Goal: Transaction & Acquisition: Purchase product/service

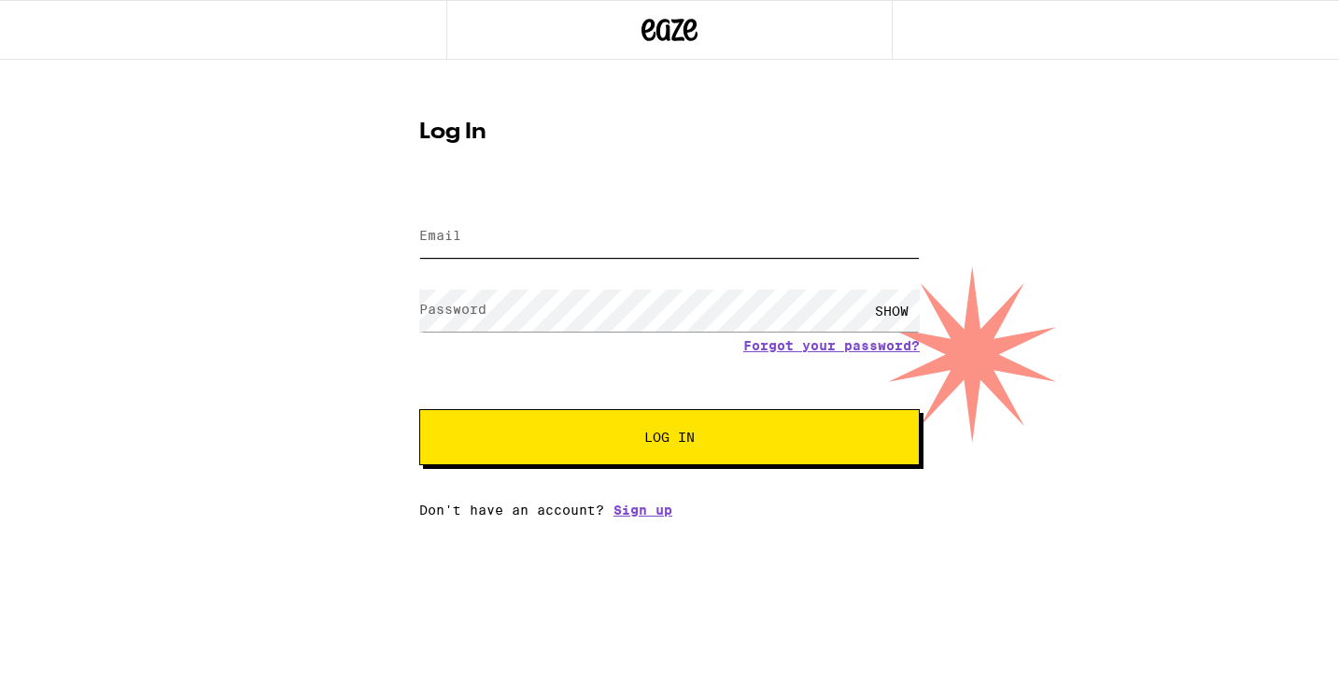
type input "[EMAIL_ADDRESS][DOMAIN_NAME]"
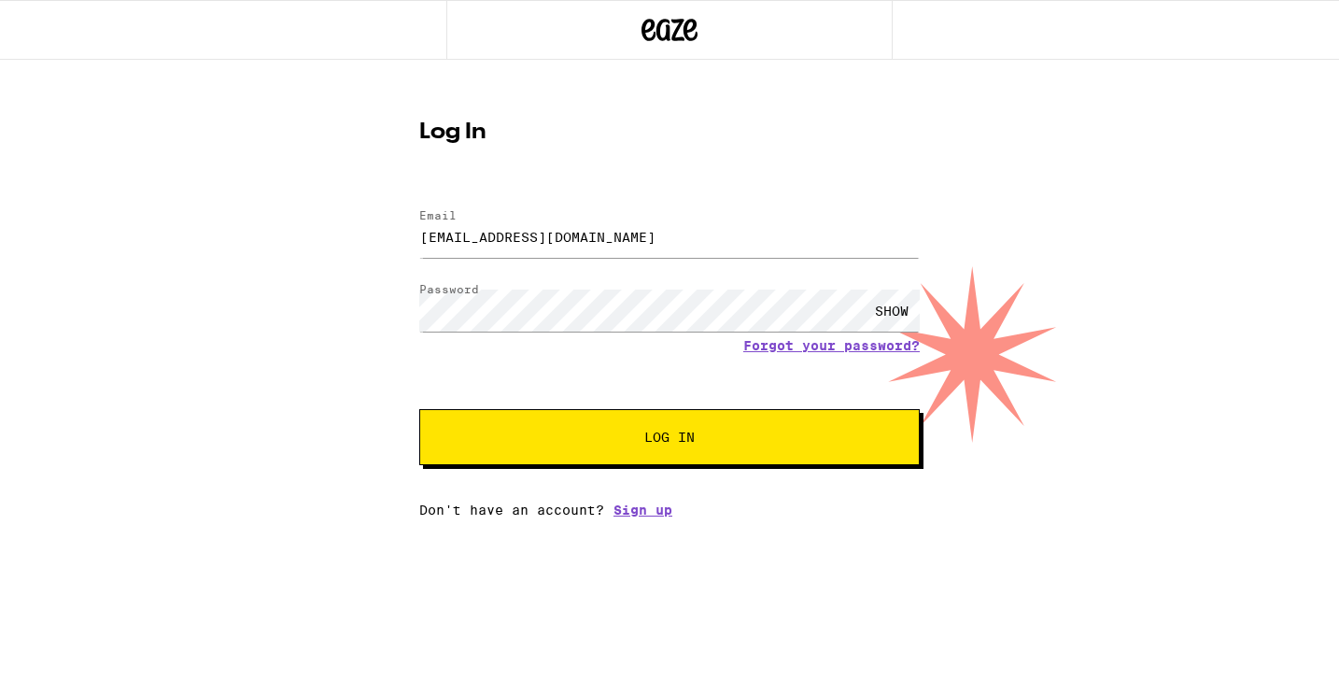
click at [724, 411] on button "Log In" at bounding box center [669, 437] width 500 height 56
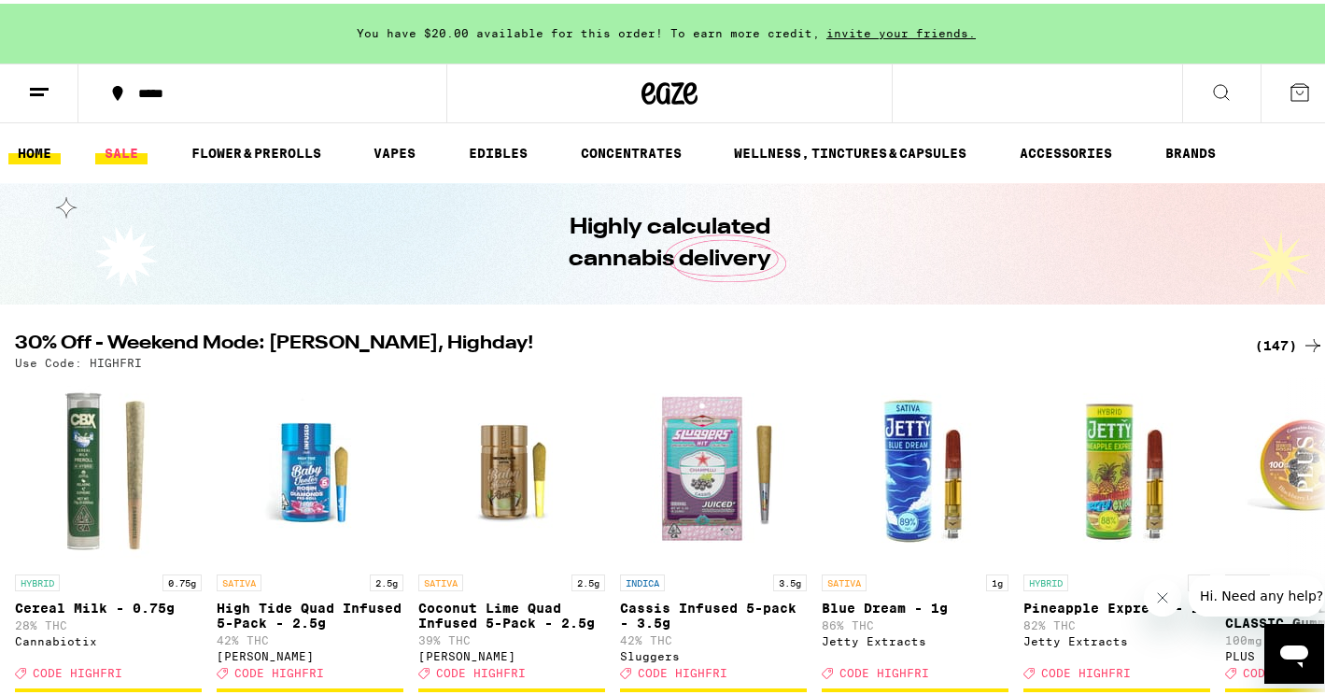
click at [142, 151] on link "SALE" at bounding box center [121, 149] width 52 height 22
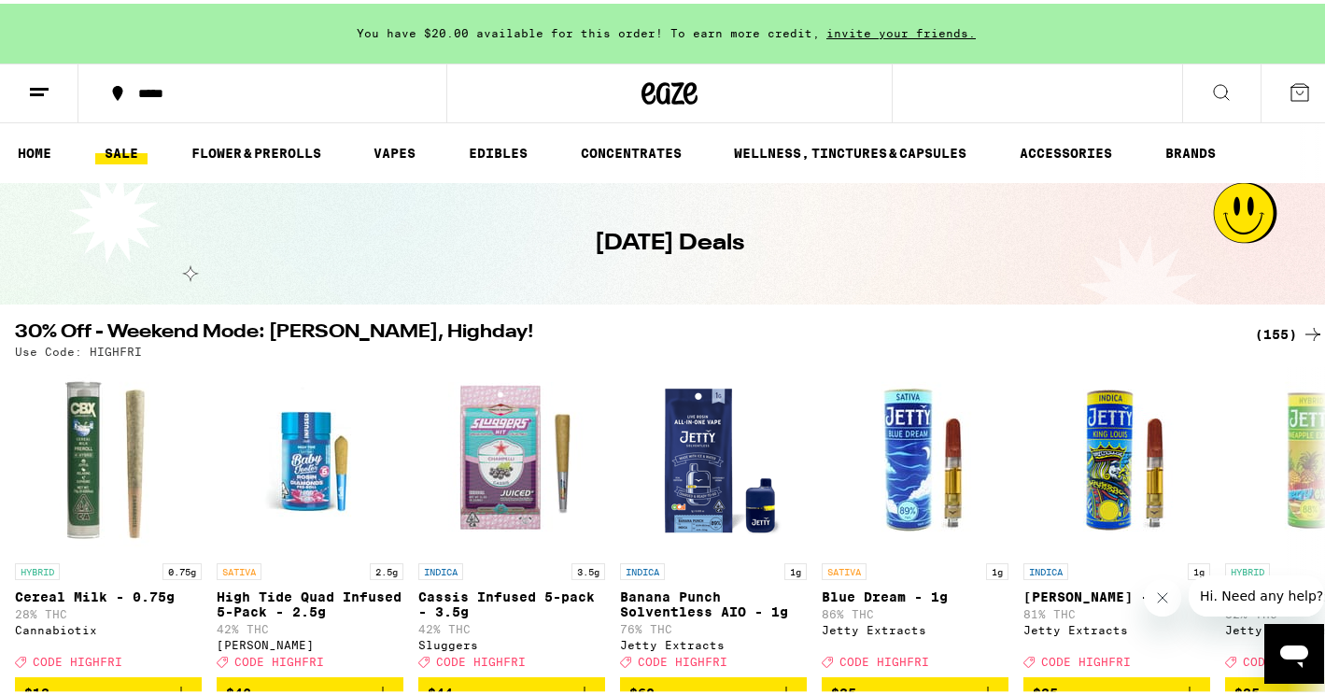
click at [34, 91] on line at bounding box center [37, 91] width 14 height 0
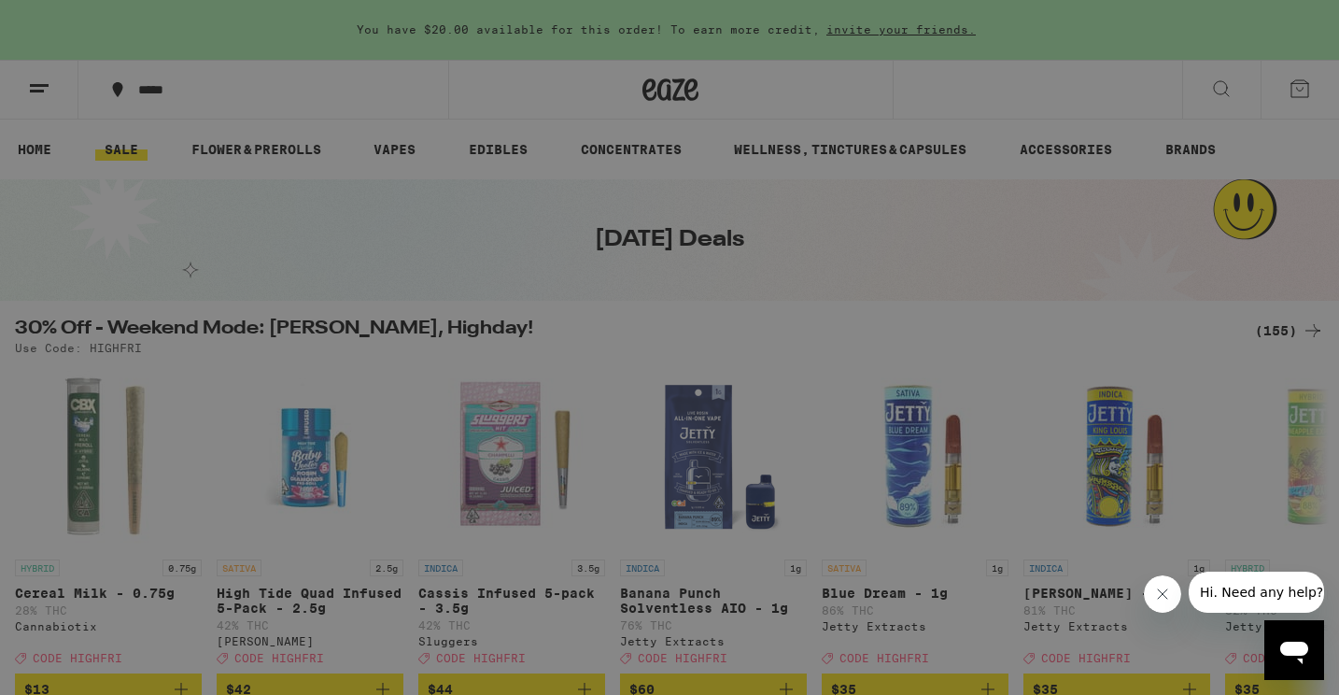
click at [189, 653] on link "Account" at bounding box center [259, 653] width 328 height 22
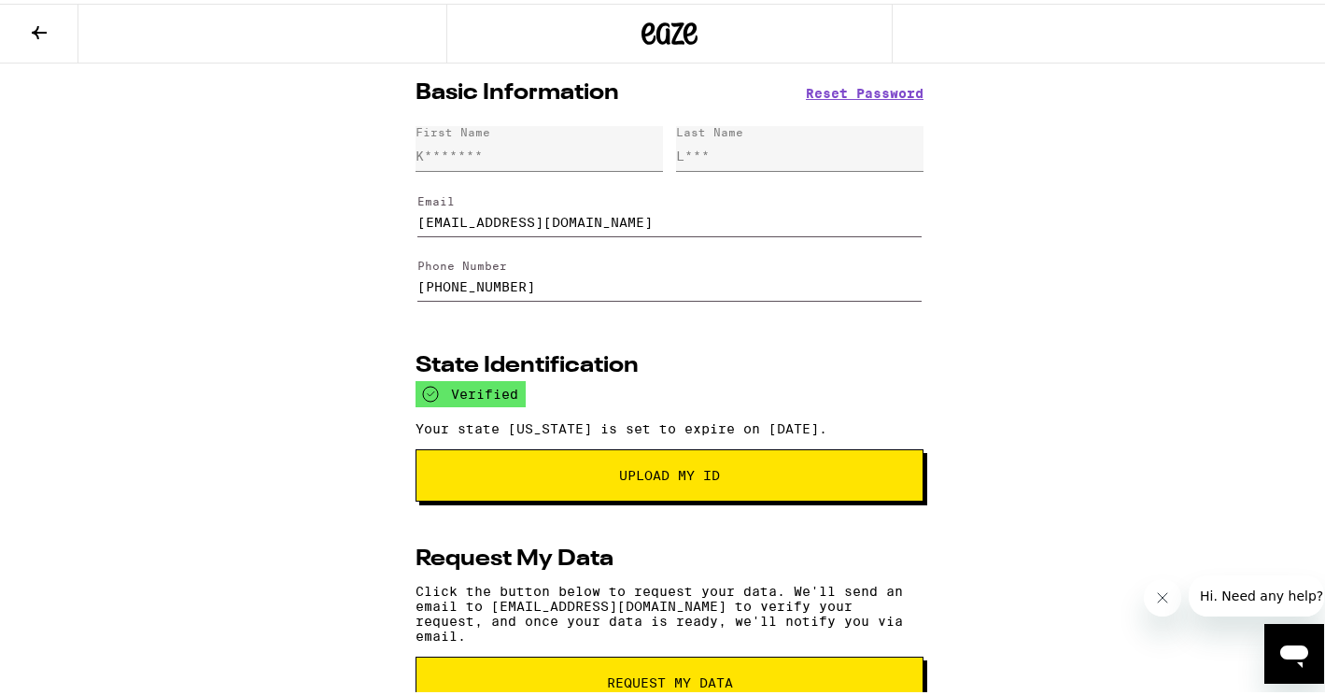
click at [39, 24] on icon at bounding box center [39, 29] width 22 height 22
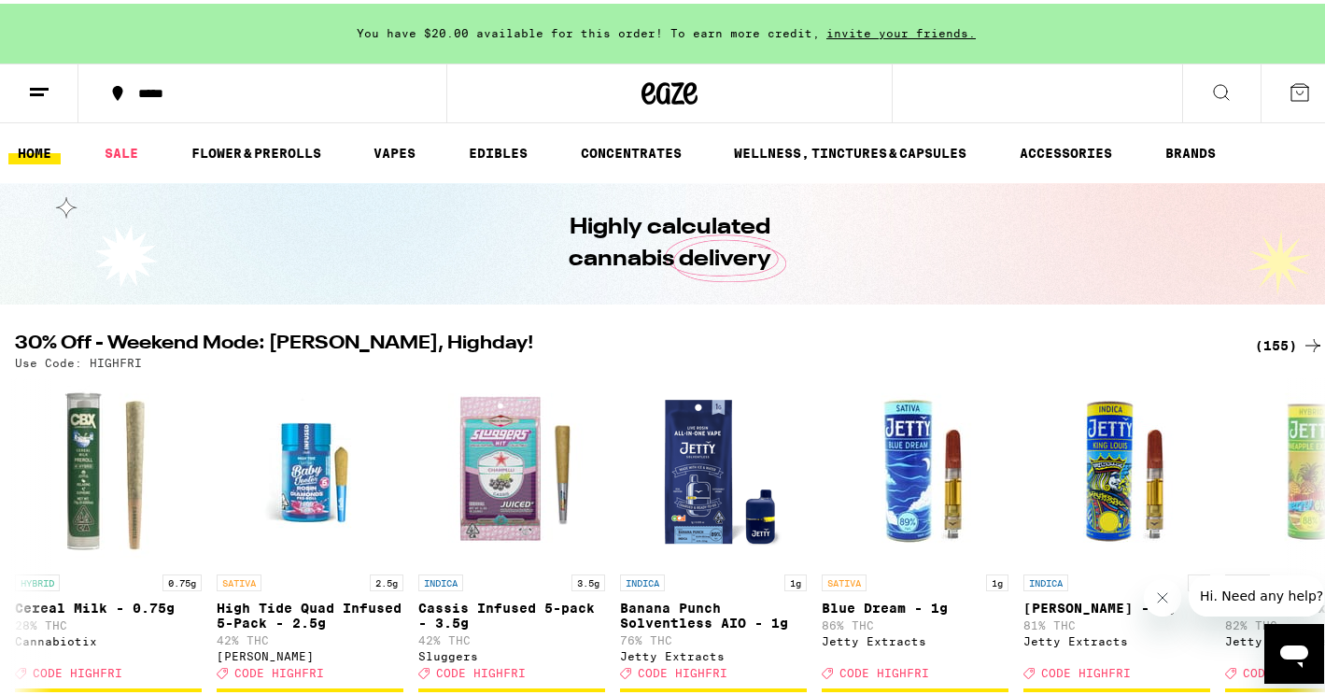
click at [134, 167] on ul "HOME SALE FLOWER & PREROLLS VAPES EDIBLES CONCENTRATES WELLNESS, TINCTURES & CA…" at bounding box center [669, 150] width 1339 height 60
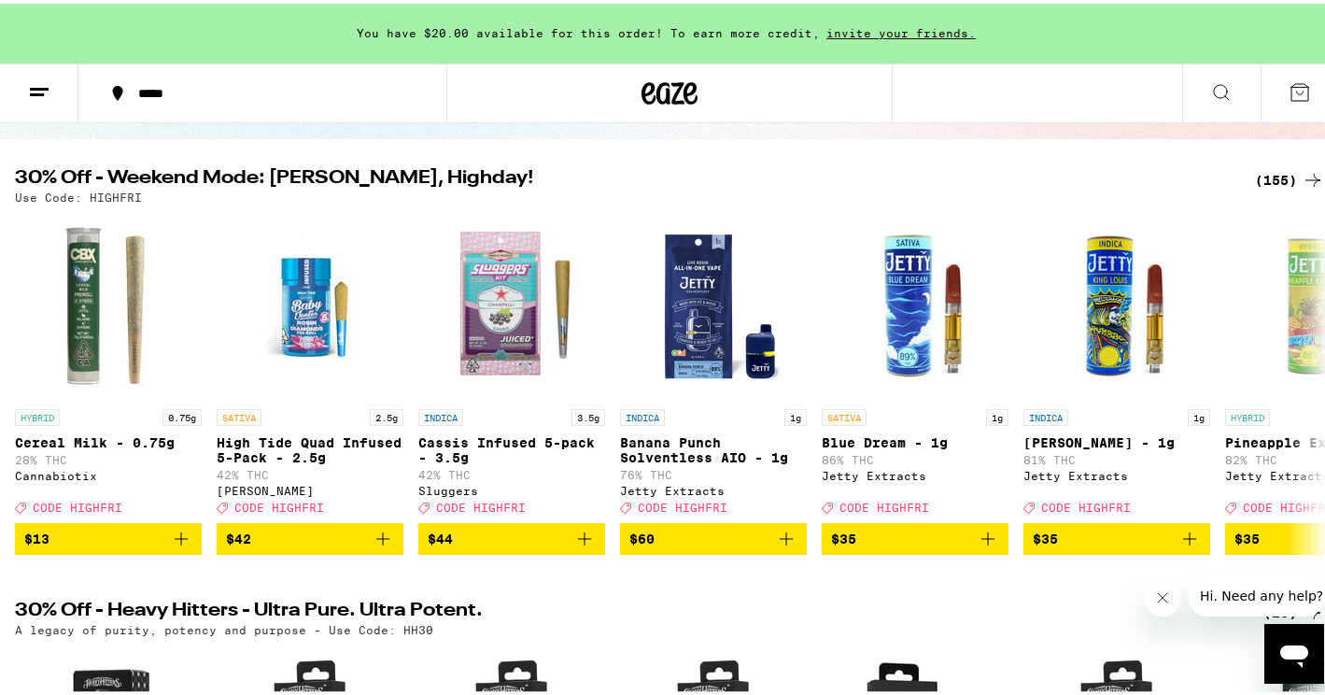
scroll to position [189, 0]
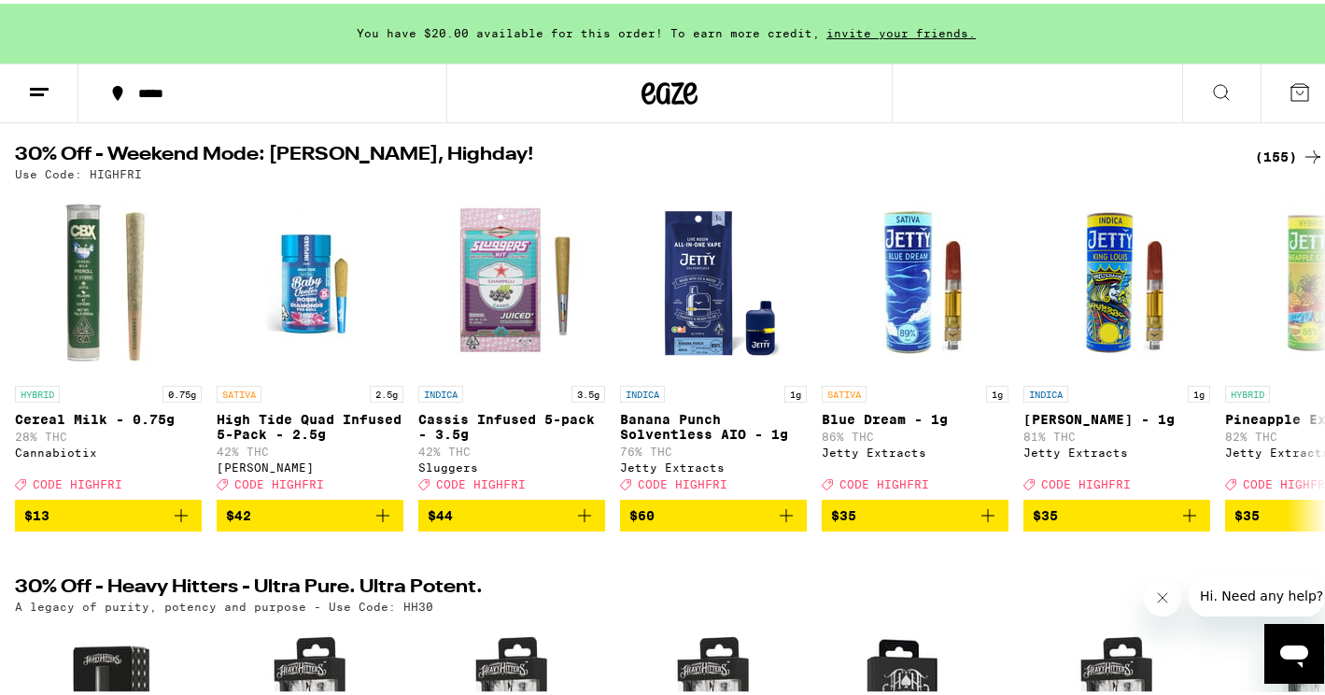
click at [276, 142] on h2 "30% Off - Weekend Mode: [PERSON_NAME], Highday!" at bounding box center [623, 153] width 1217 height 22
click at [206, 143] on h2 "30% Off - Weekend Mode: [PERSON_NAME], Highday!" at bounding box center [623, 153] width 1217 height 22
click at [1266, 156] on div "(155)" at bounding box center [1289, 153] width 69 height 22
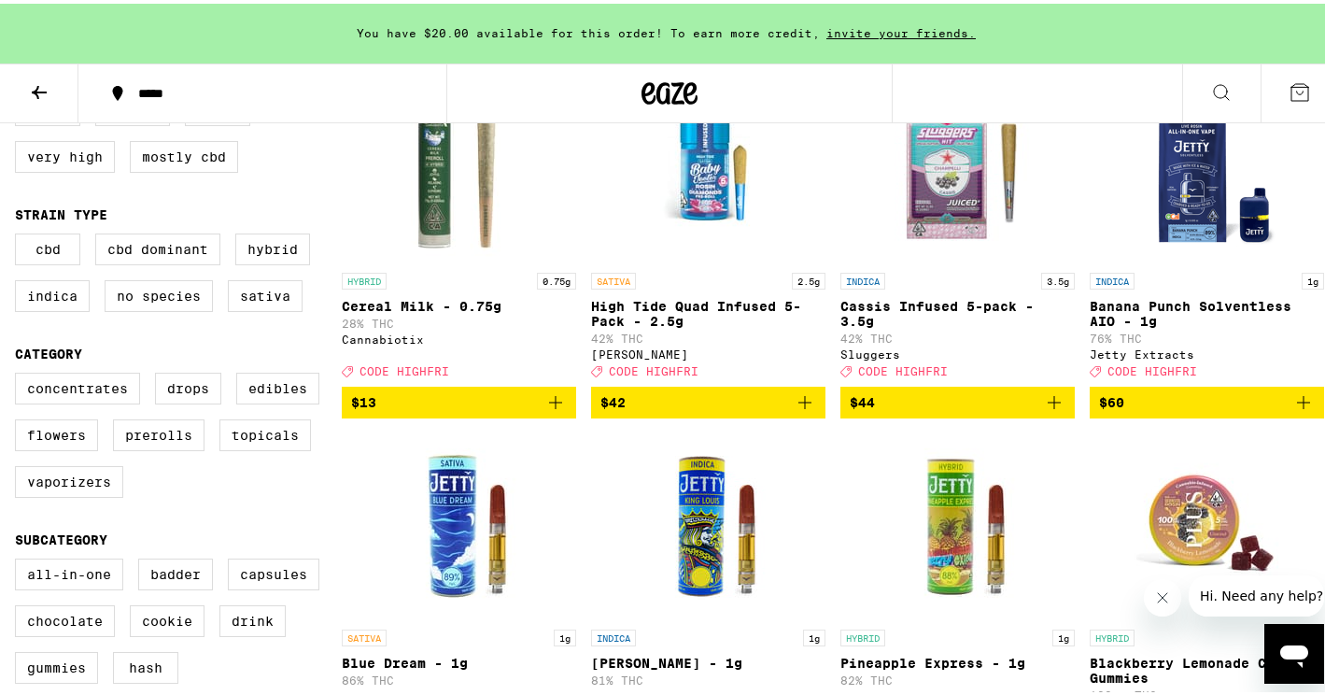
scroll to position [276, 0]
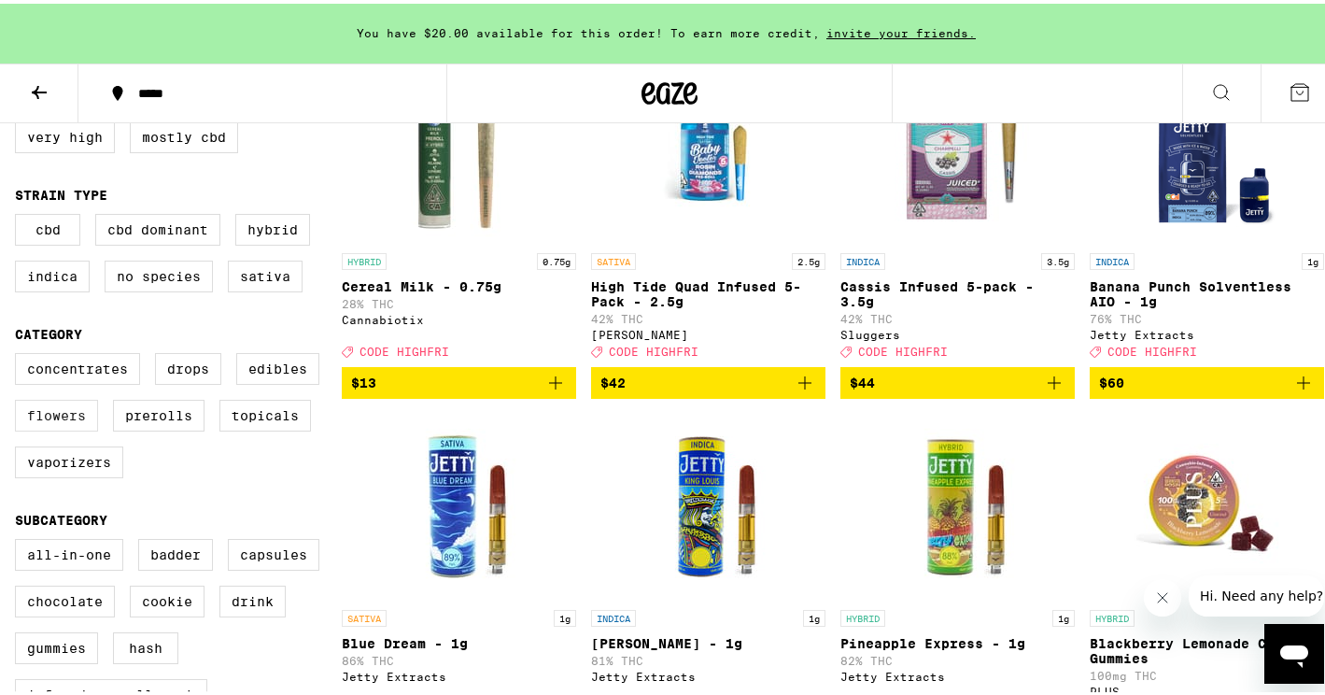
click at [32, 419] on label "Flowers" at bounding box center [56, 412] width 83 height 32
click at [20, 353] on input "Flowers" at bounding box center [19, 352] width 1 height 1
checkbox input "true"
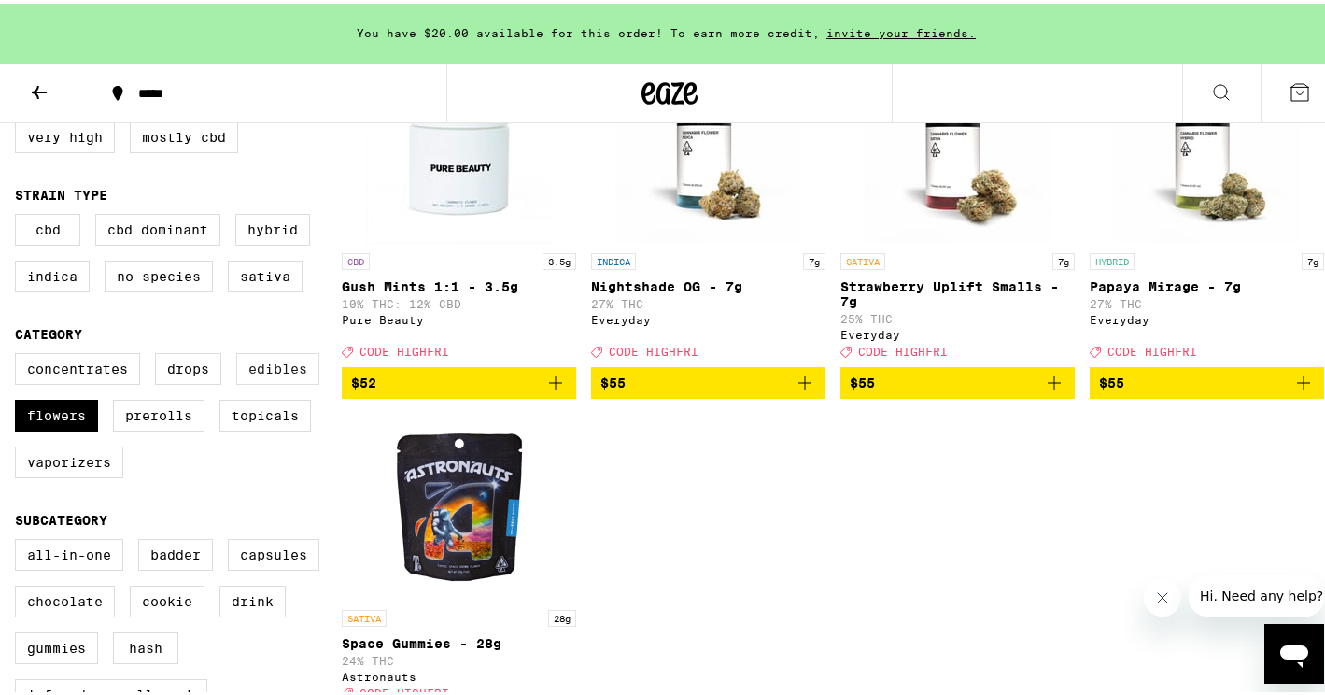
click at [270, 376] on label "Edibles" at bounding box center [277, 365] width 83 height 32
click at [20, 353] on input "Edibles" at bounding box center [19, 352] width 1 height 1
checkbox input "true"
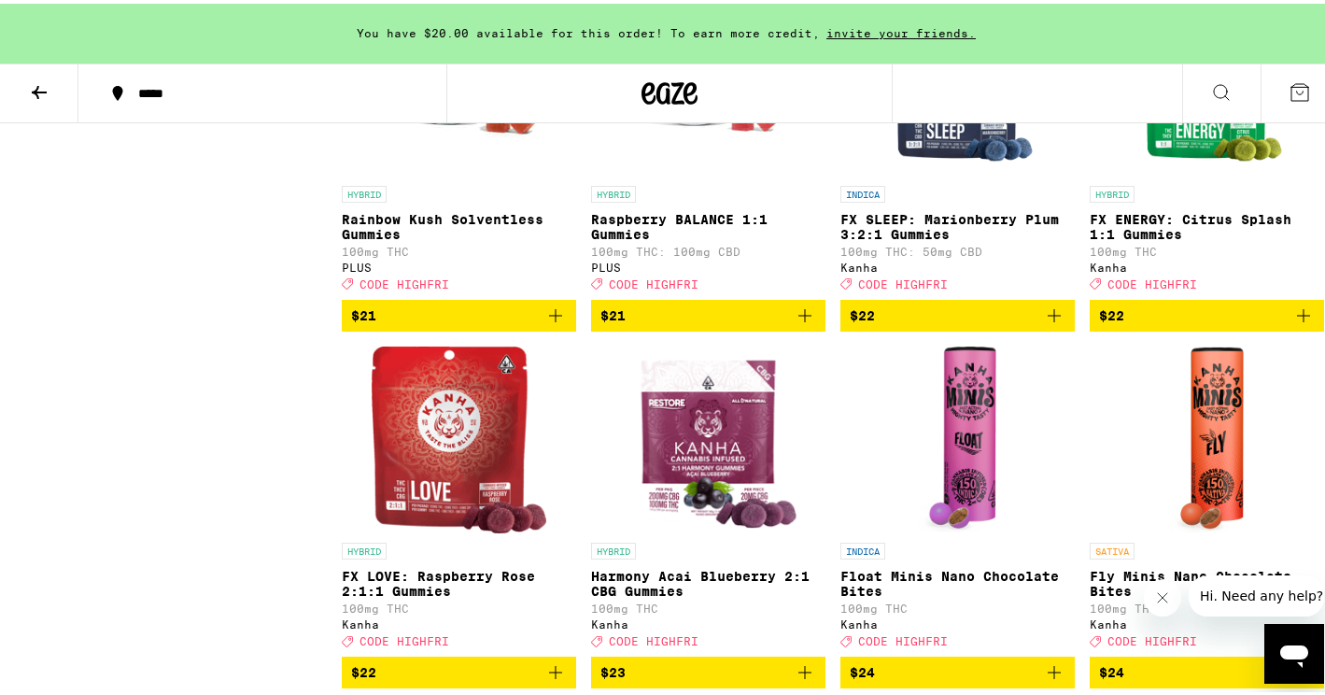
scroll to position [6431, 0]
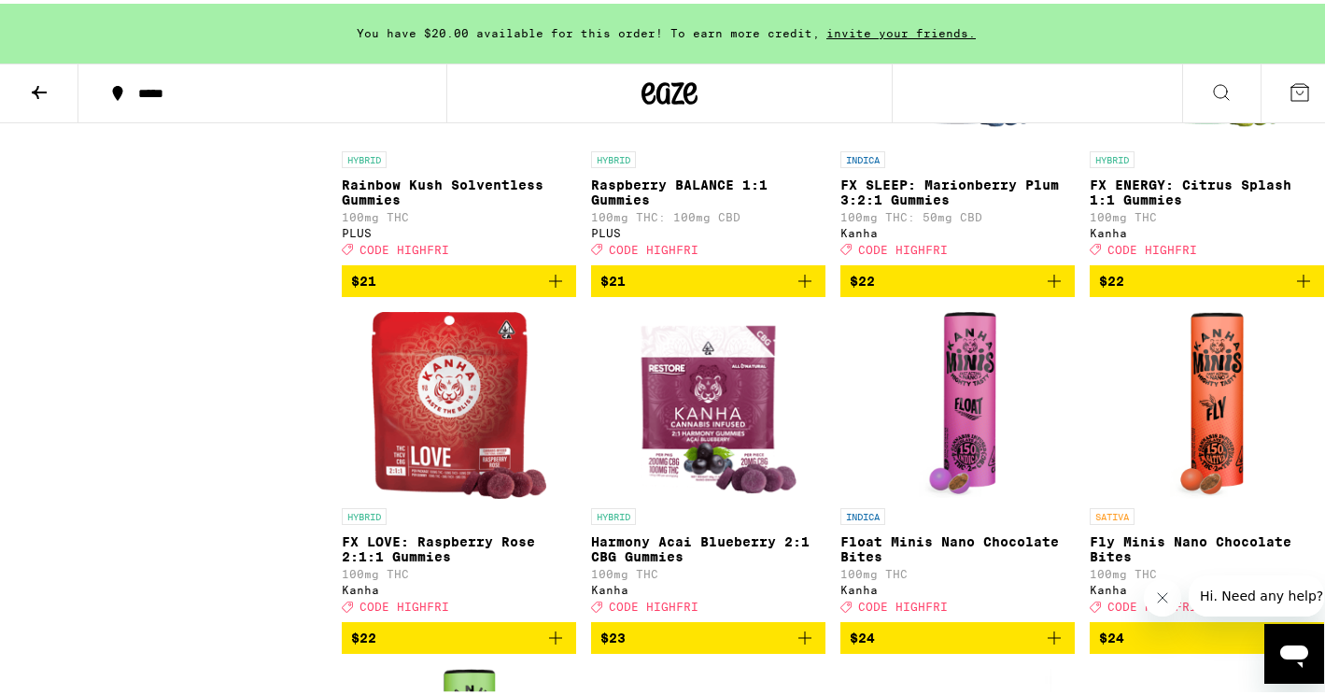
click at [941, 138] on img "Open page for FX SLEEP: Marionberry Plum 3:2:1 Gummies from Kanha" at bounding box center [957, 44] width 156 height 187
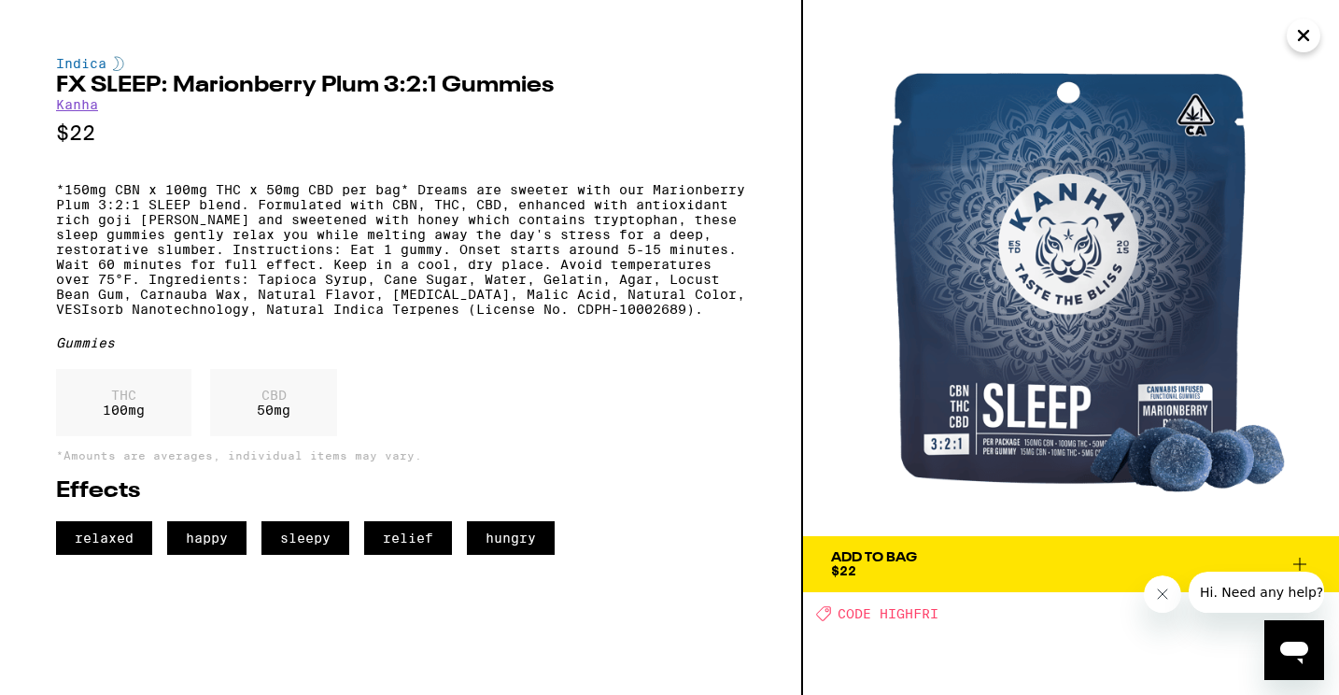
click at [981, 373] on img at bounding box center [1071, 268] width 536 height 536
click at [1034, 460] on img at bounding box center [1071, 268] width 536 height 536
click at [1300, 561] on icon at bounding box center [1299, 563] width 13 height 13
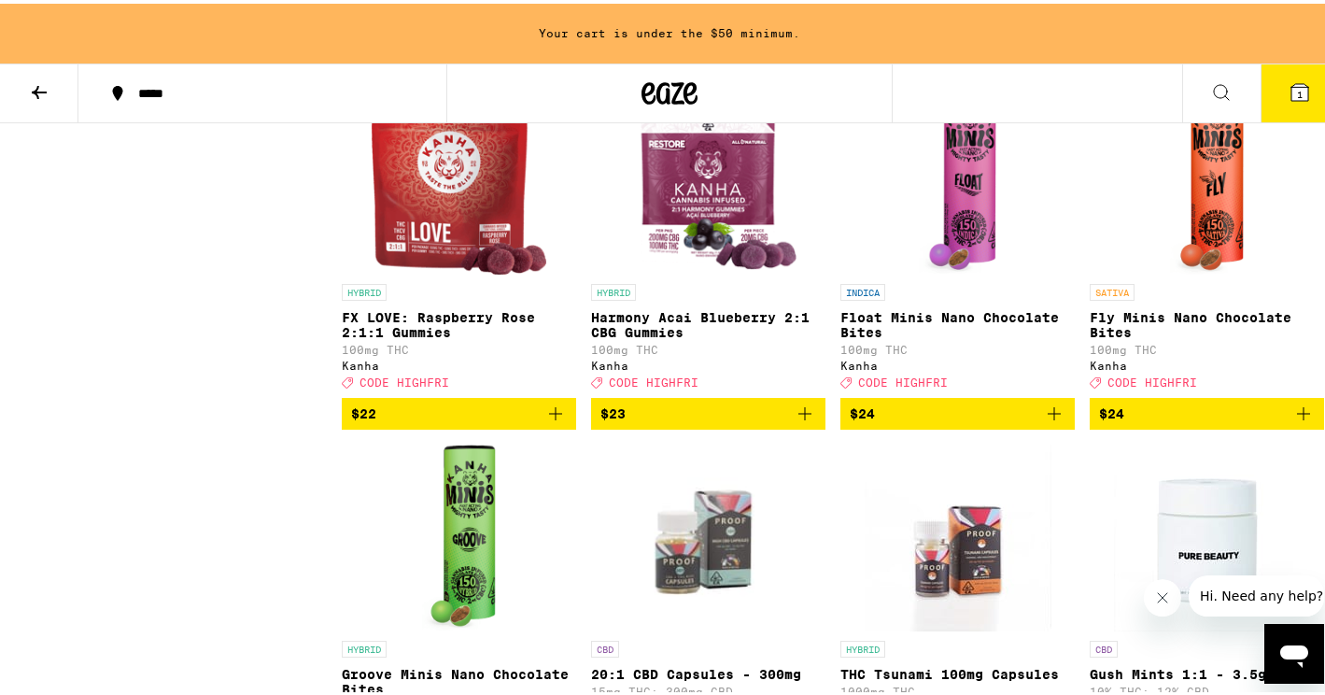
scroll to position [6733, 0]
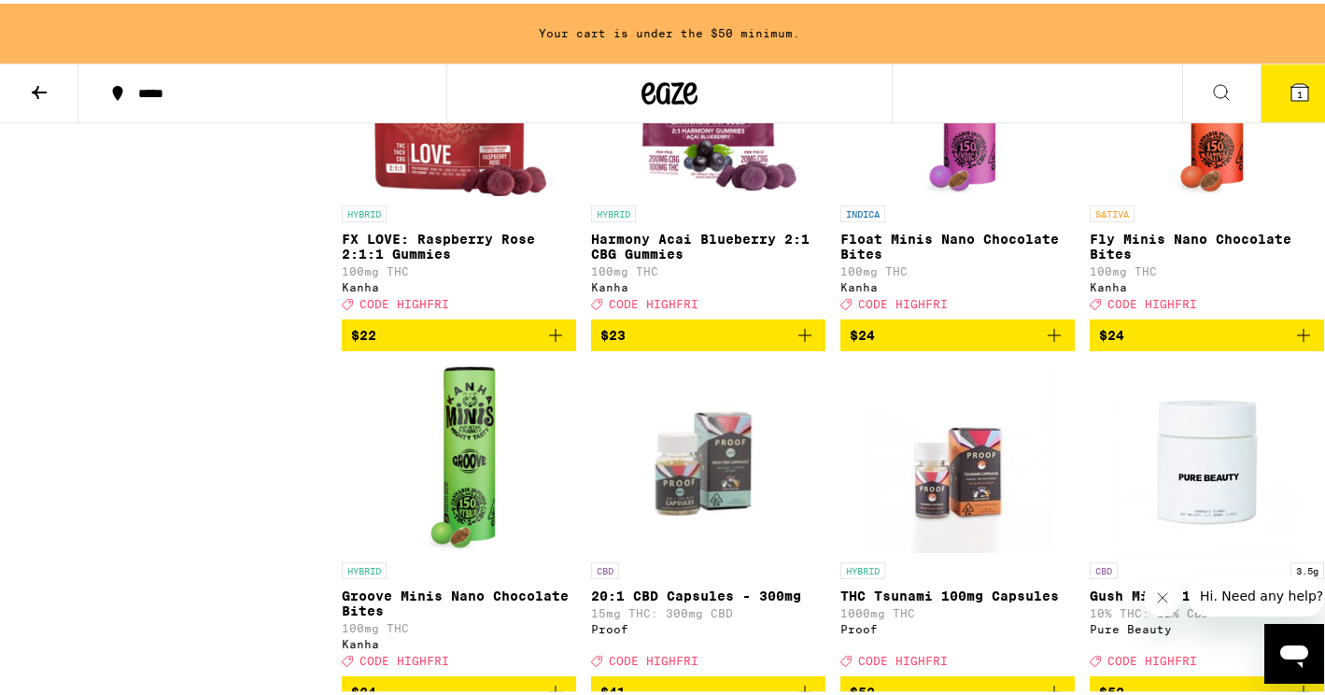
click at [408, 192] on img "Open page for FX LOVE: Raspberry Rose 2:1:1 Gummies from Kanha" at bounding box center [459, 99] width 175 height 187
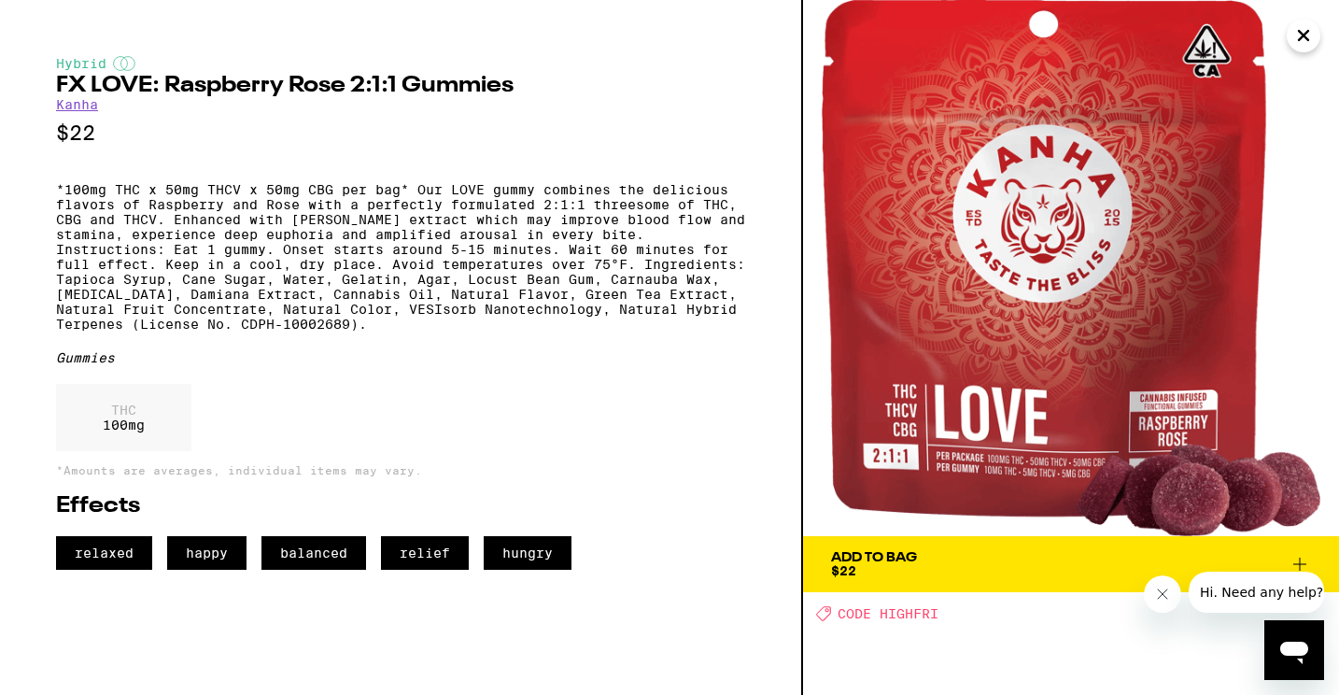
click at [1314, 29] on icon "Close" at bounding box center [1303, 35] width 22 height 28
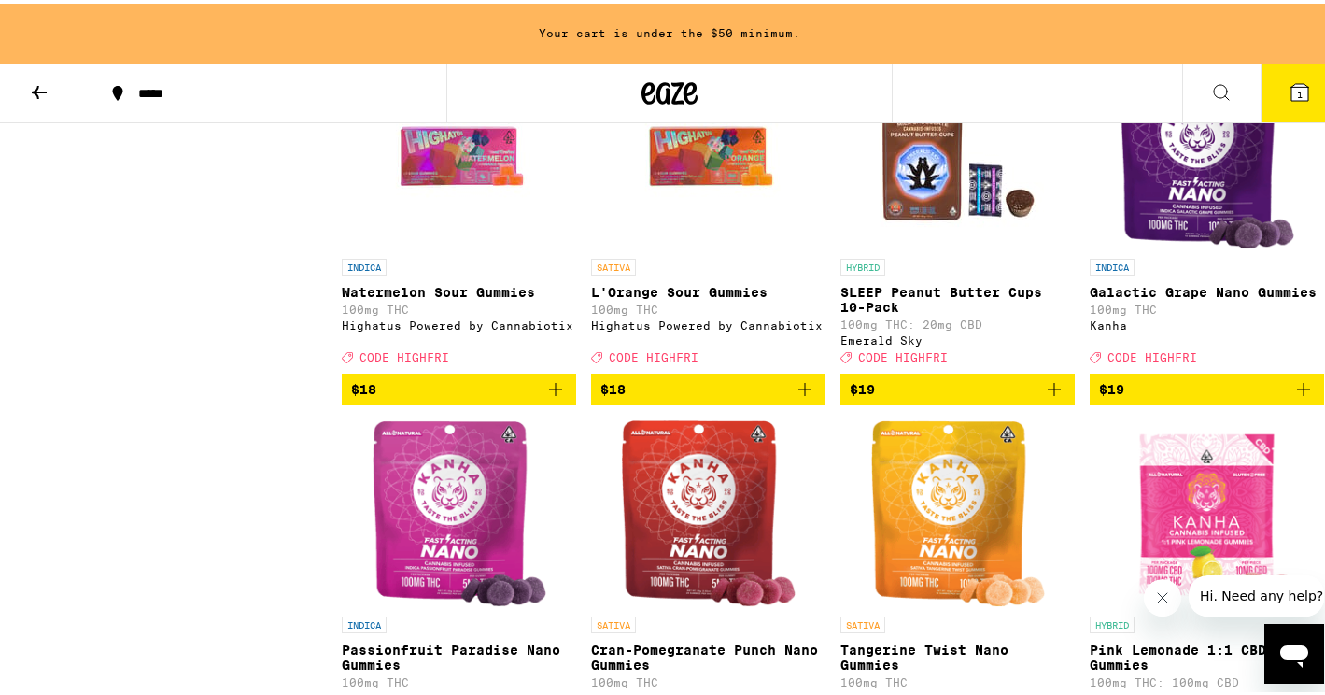
scroll to position [4929, 0]
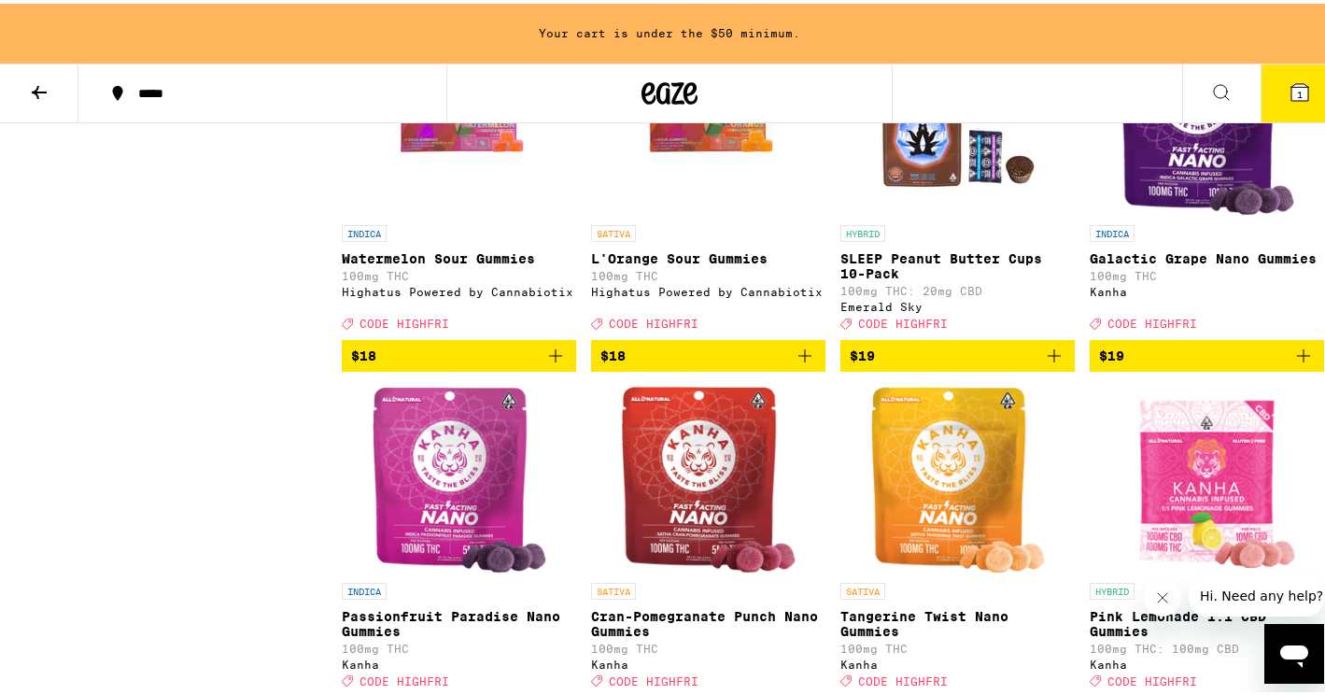
click at [1160, 212] on img "Open page for Galactic Grape Nano Gummies from Kanha" at bounding box center [1206, 118] width 175 height 187
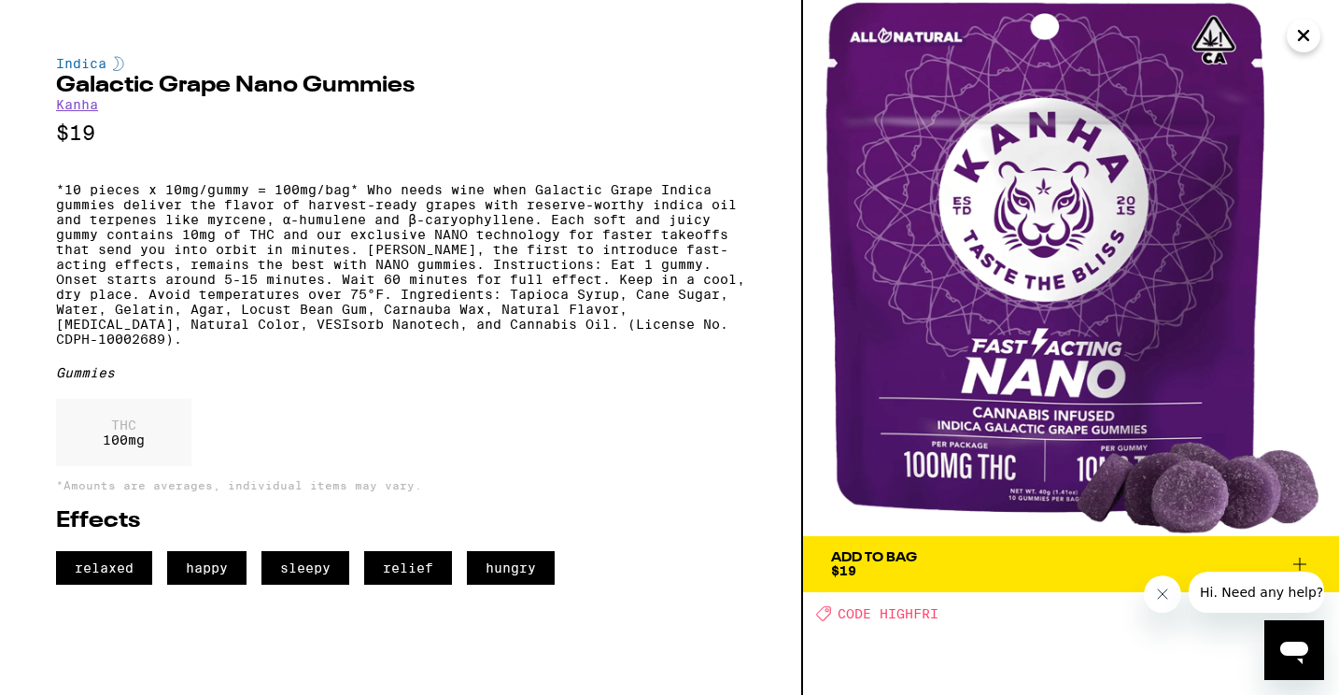
click at [1305, 43] on icon "Close" at bounding box center [1303, 35] width 22 height 28
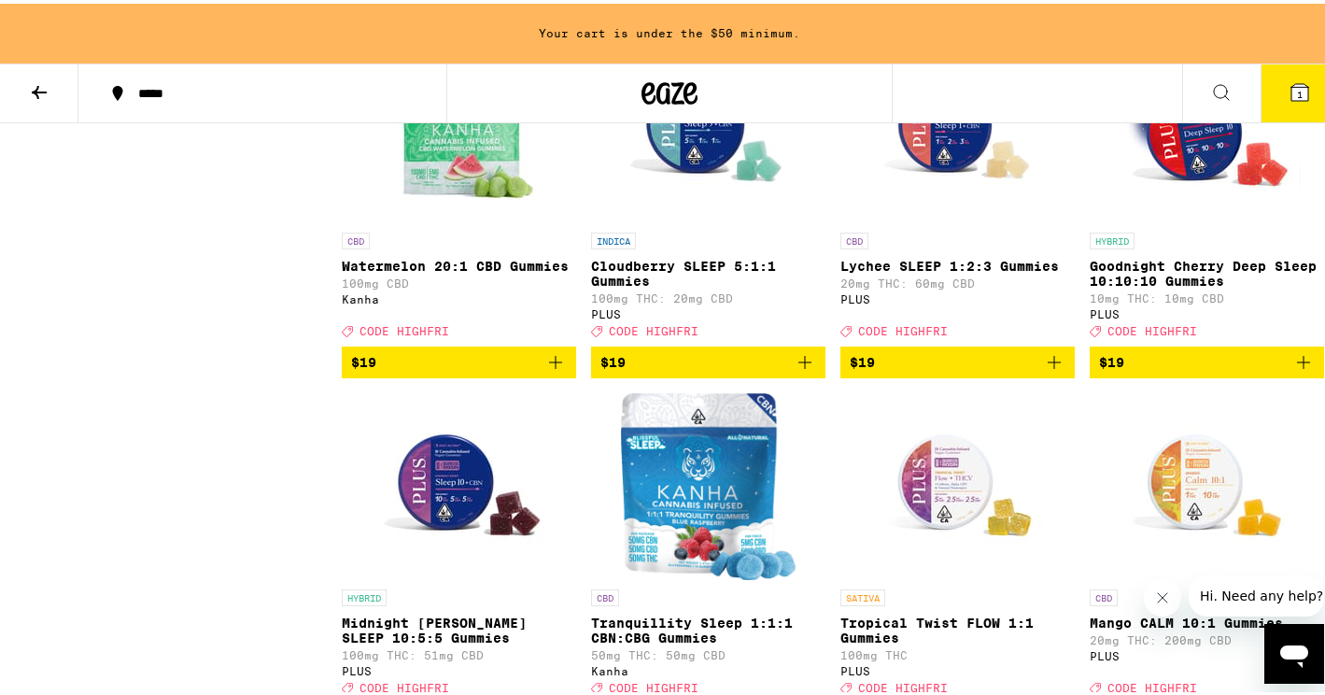
scroll to position [5681, 0]
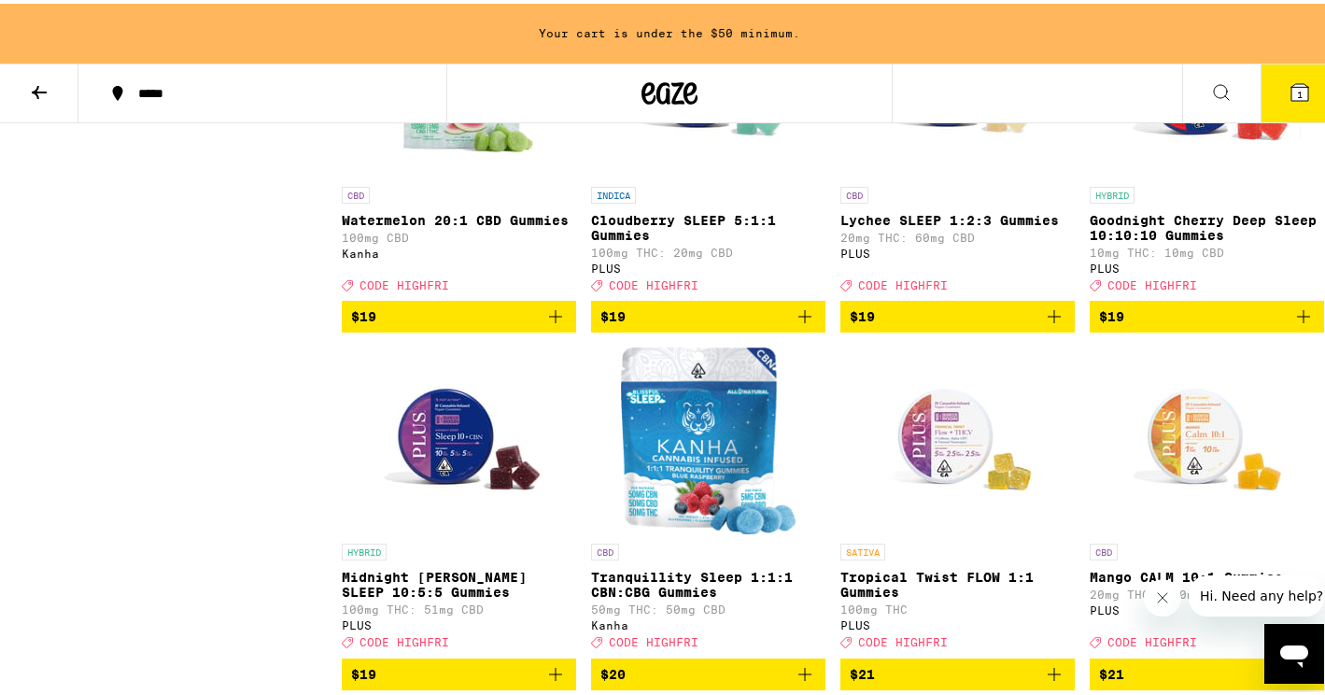
click at [1292, 324] on icon "Add to bag" at bounding box center [1303, 313] width 22 height 22
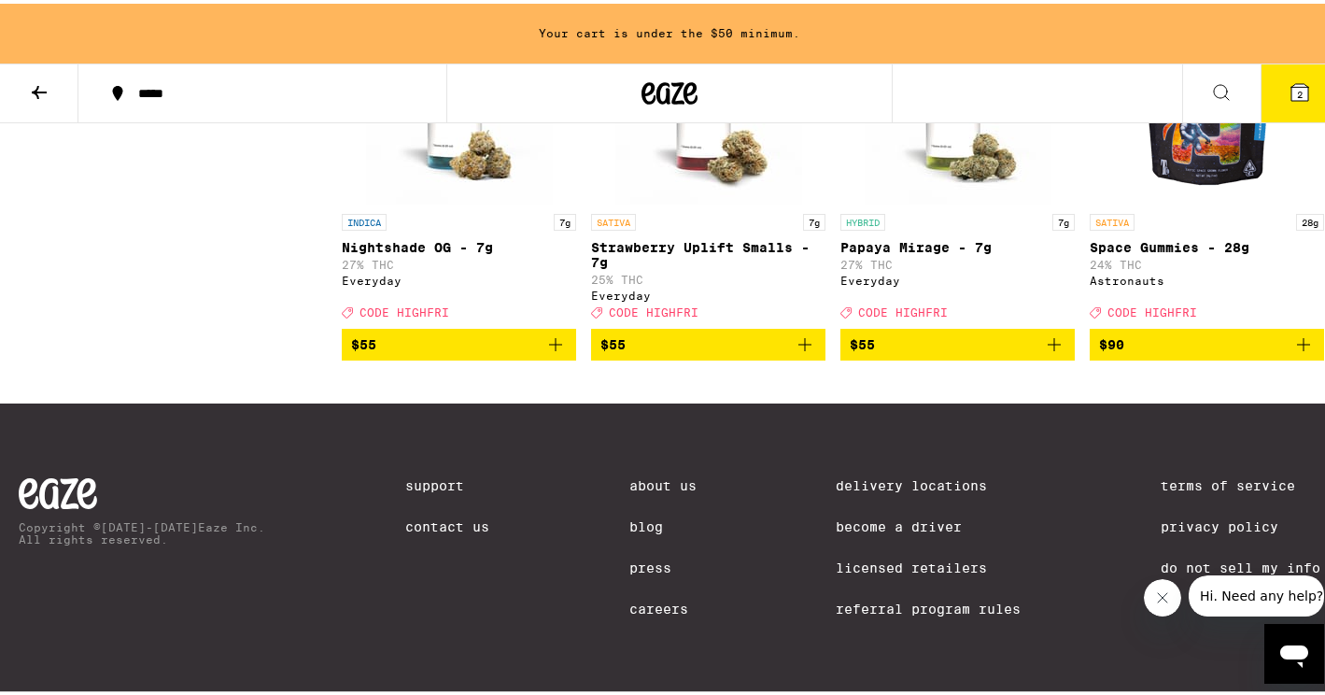
scroll to position [7460, 0]
click at [693, 201] on img "Open page for Strawberry Uplift Smalls - 7g from Everyday" at bounding box center [708, 107] width 187 height 187
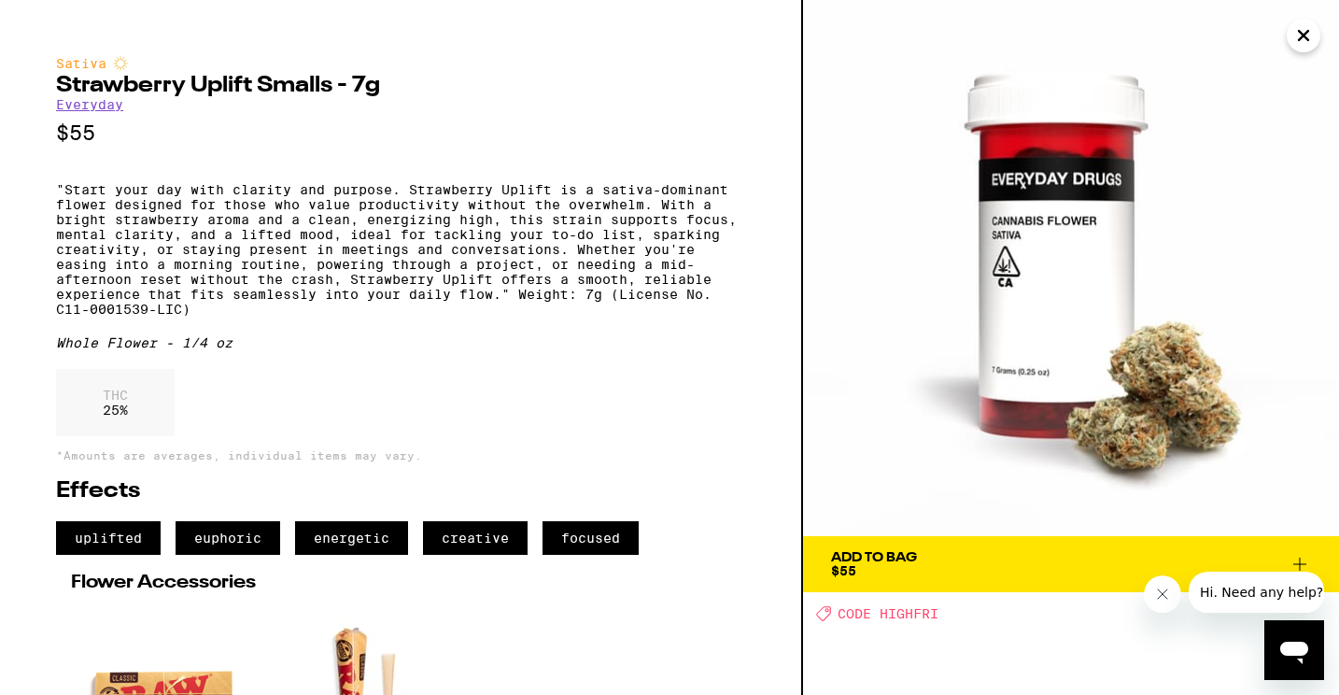
click at [1301, 558] on icon at bounding box center [1299, 564] width 22 height 22
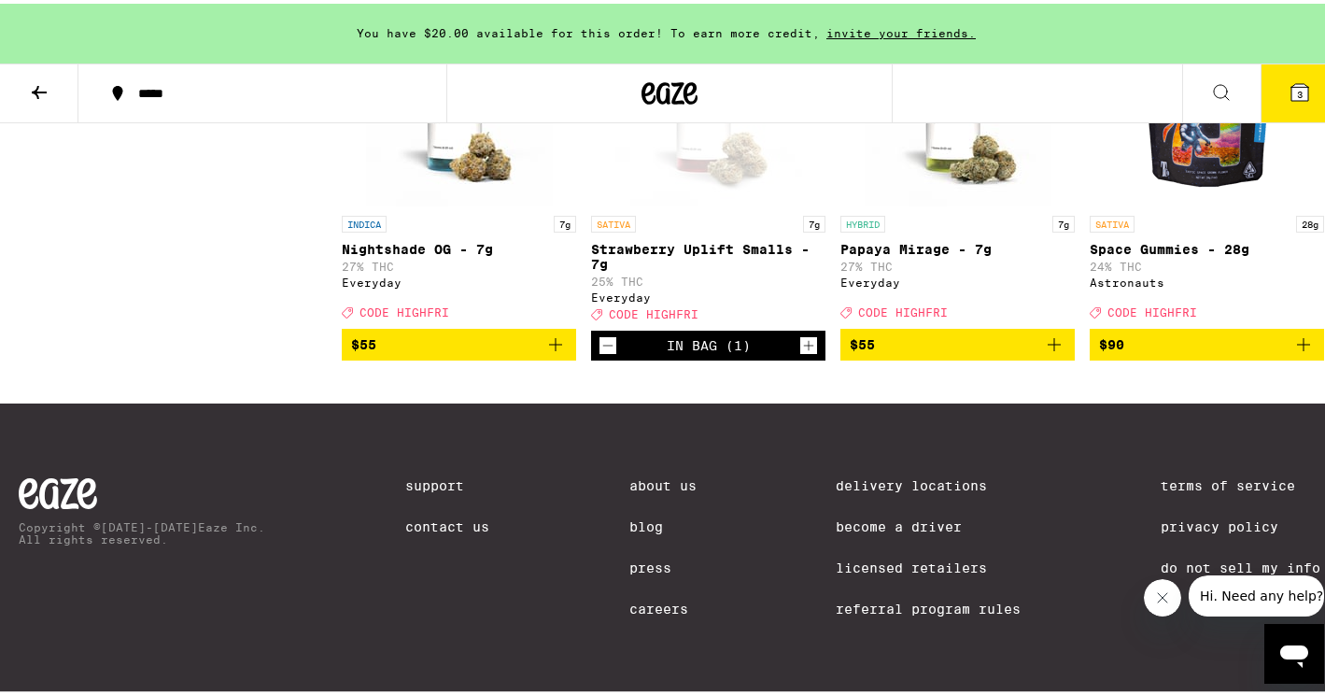
click at [1297, 88] on span "3" at bounding box center [1300, 90] width 6 height 11
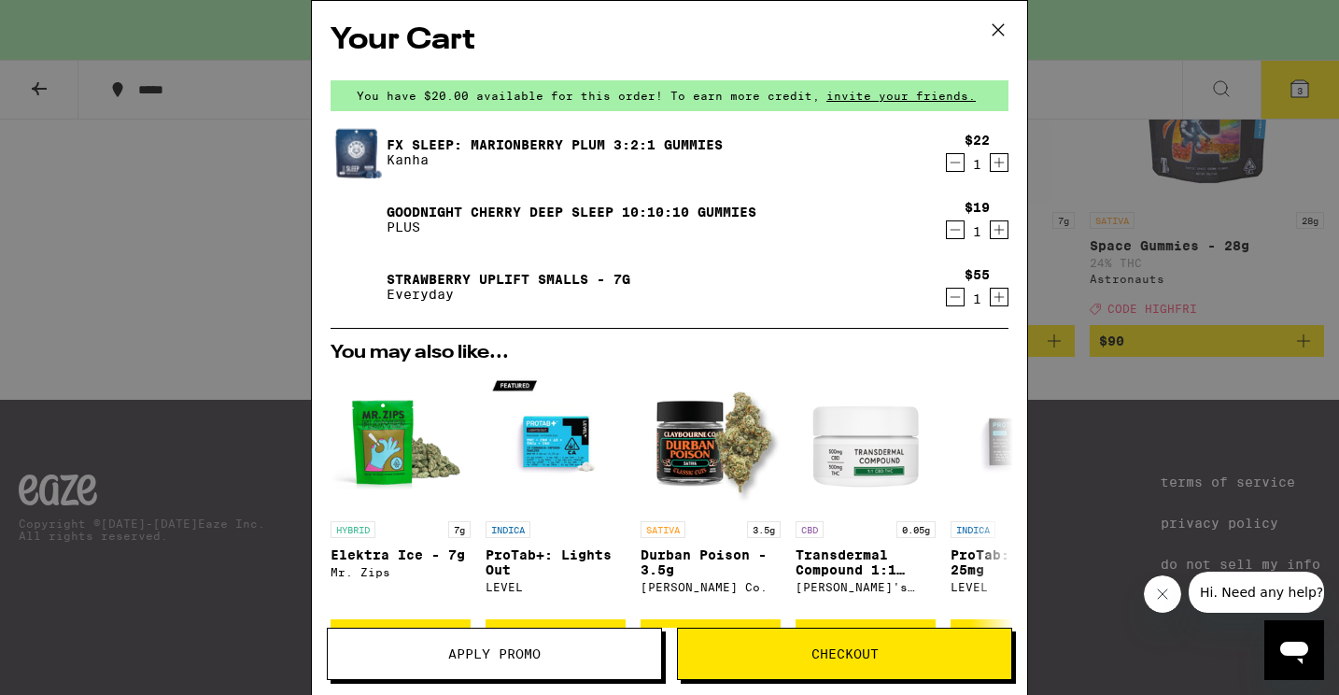
click at [1000, 27] on icon at bounding box center [997, 29] width 11 height 11
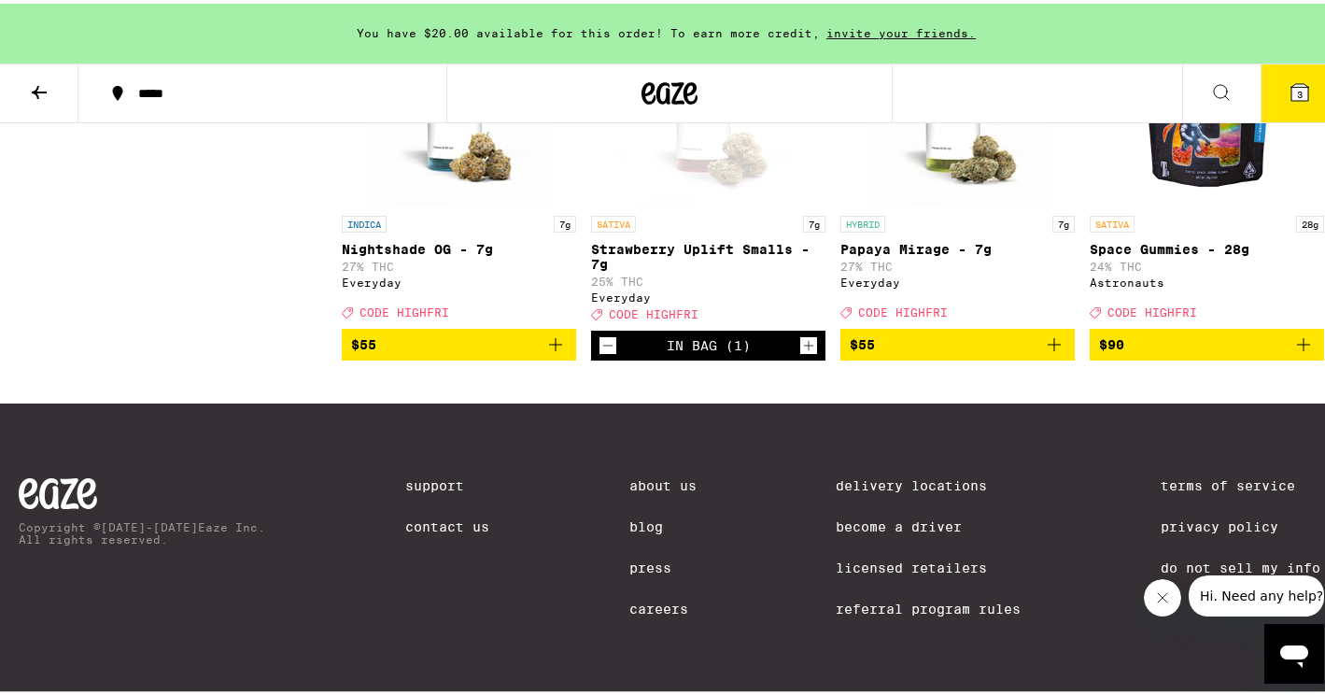
click at [41, 91] on icon at bounding box center [39, 88] width 22 height 22
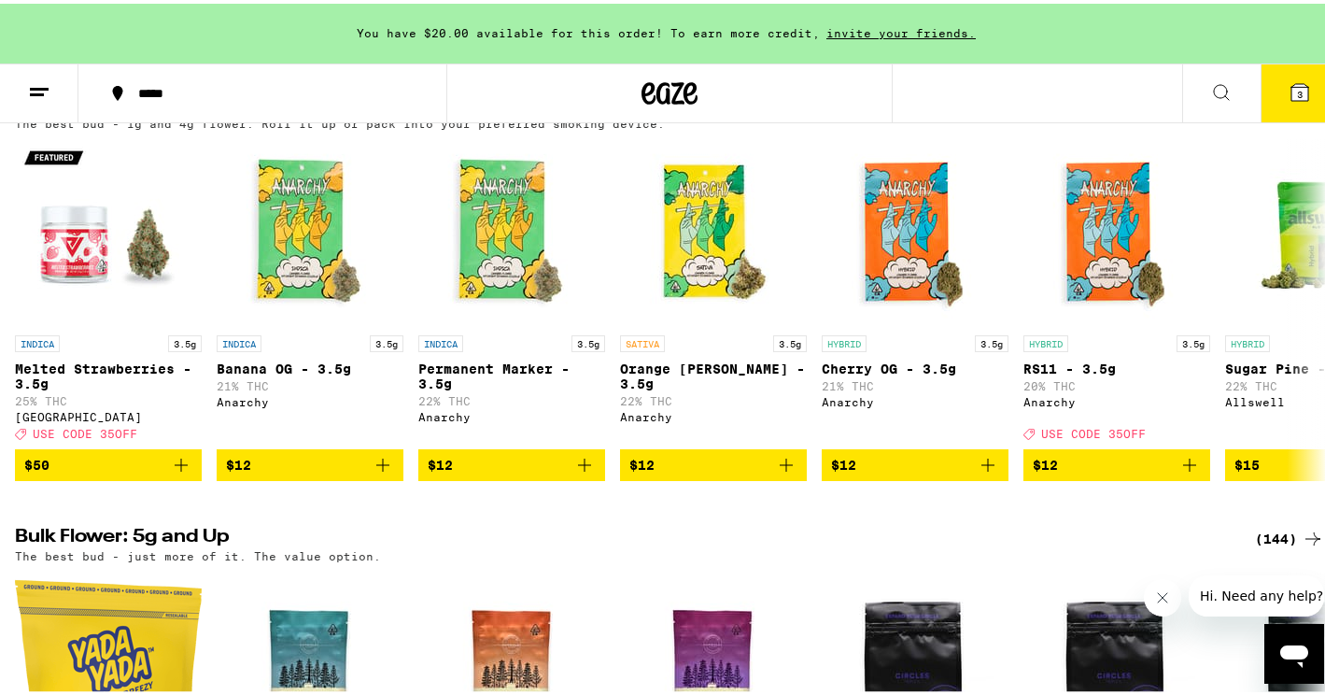
scroll to position [2018, 0]
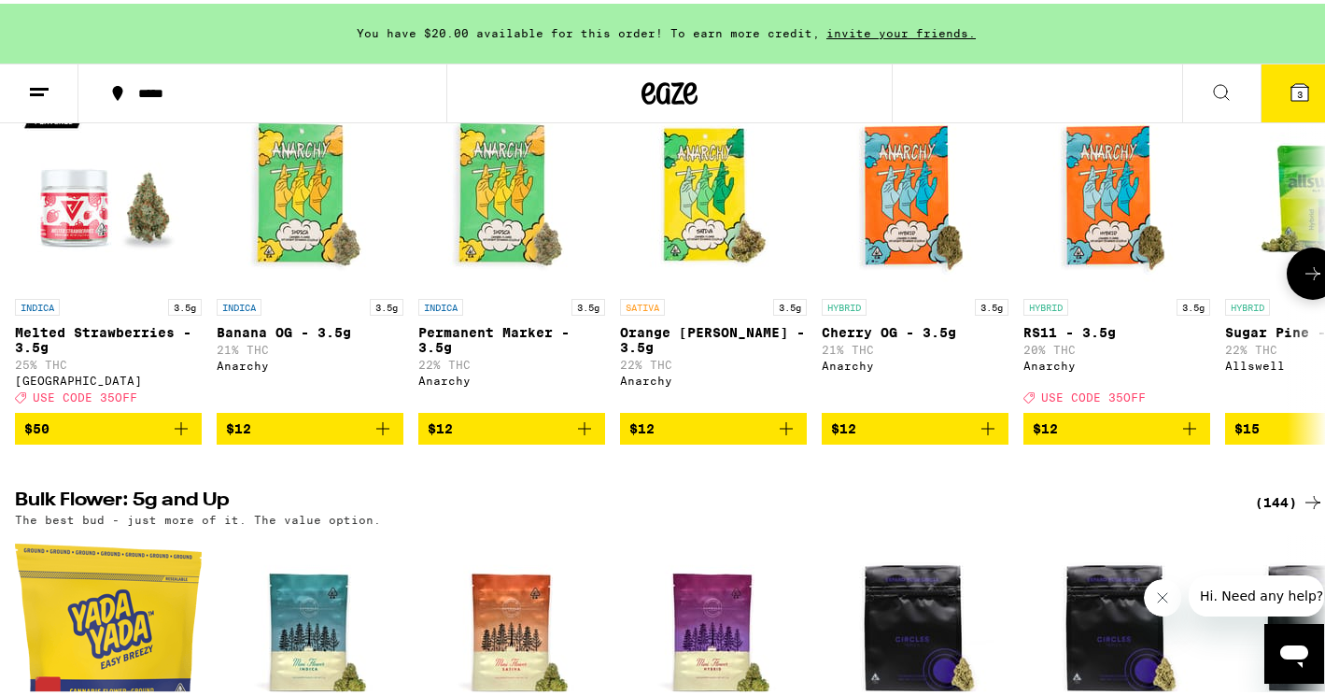
click at [1305, 281] on icon at bounding box center [1312, 270] width 22 height 22
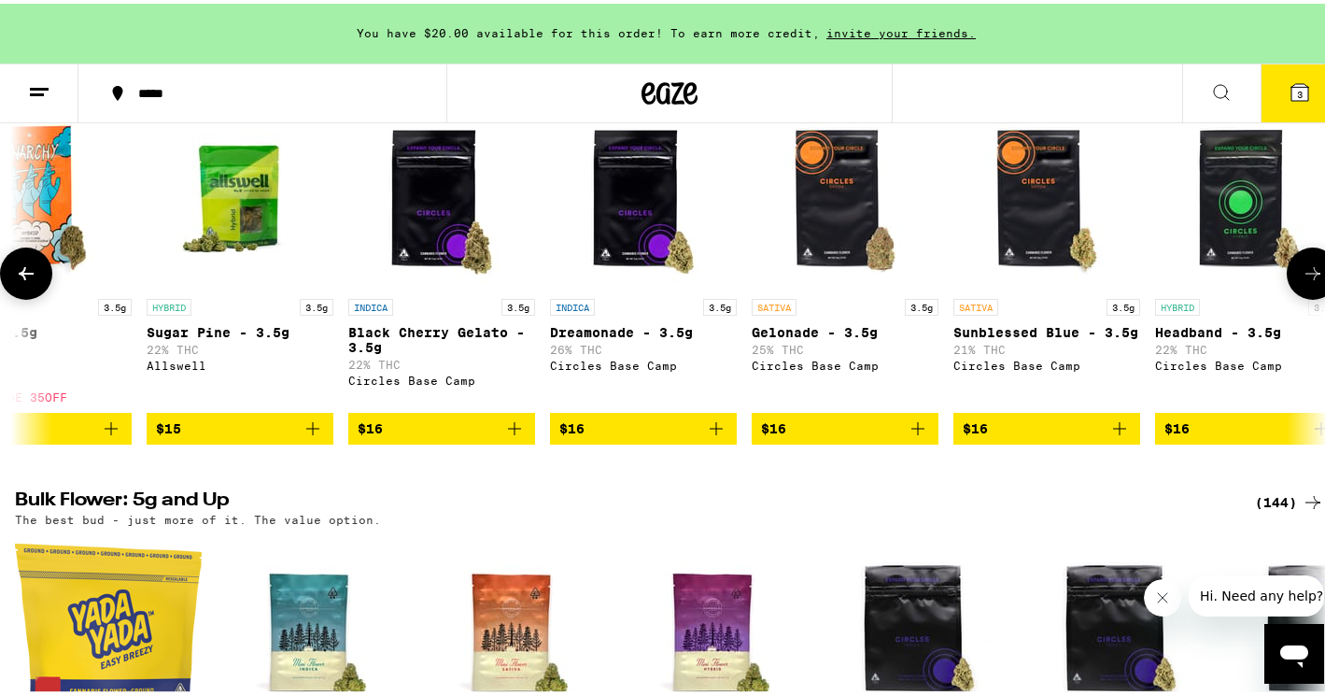
scroll to position [0, 1091]
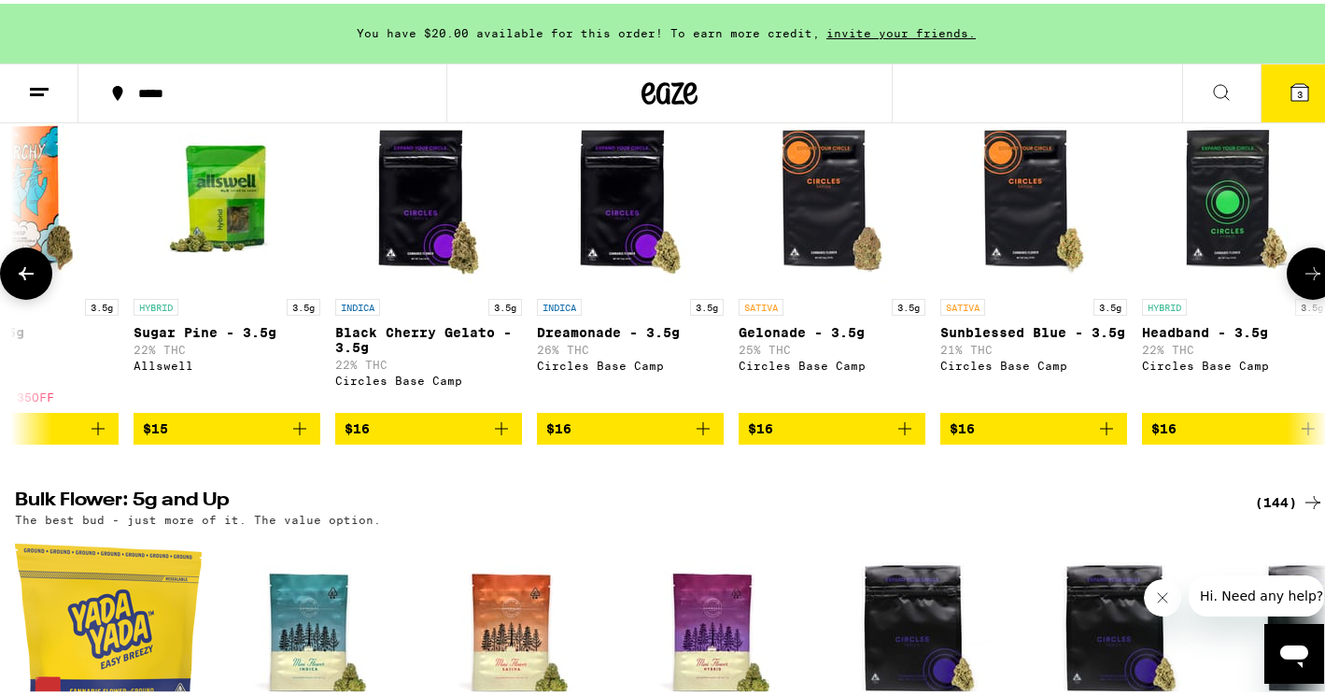
click at [763, 336] on p "Gelonade - 3.5g" at bounding box center [831, 328] width 187 height 15
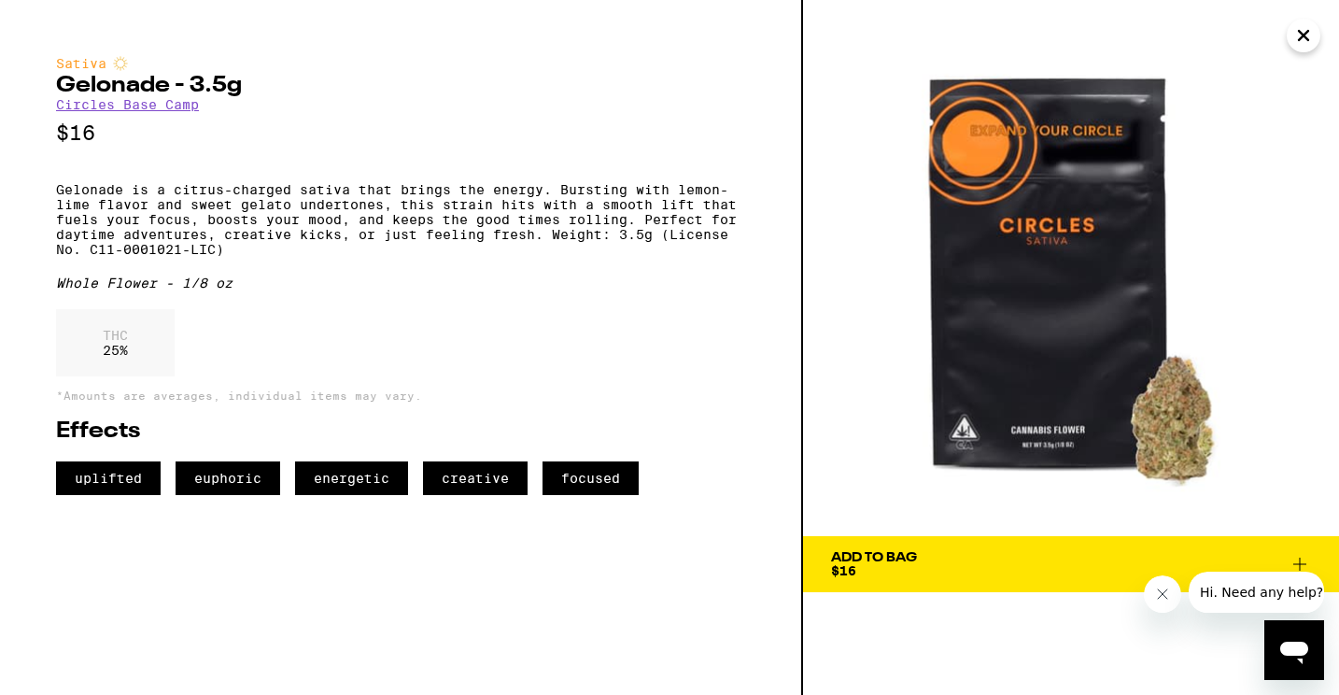
click at [1298, 556] on icon at bounding box center [1299, 564] width 22 height 22
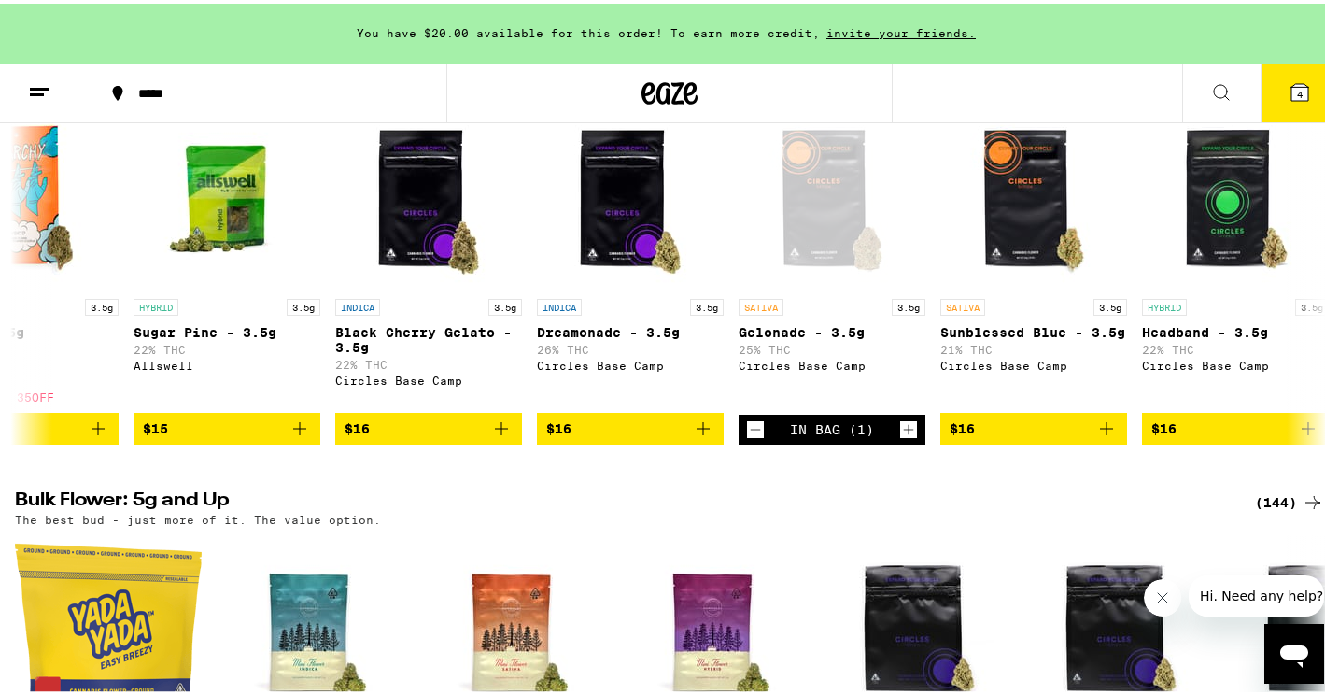
click at [1282, 77] on div "(79)" at bounding box center [1293, 66] width 61 height 22
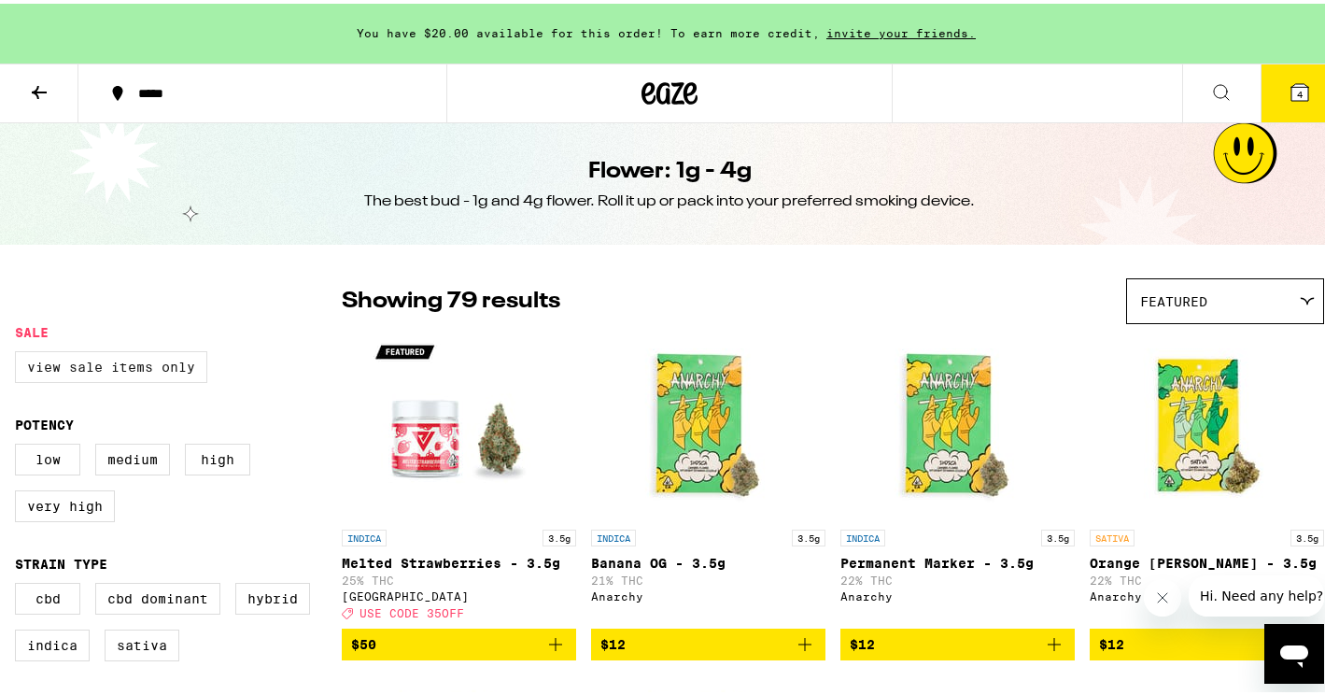
click at [108, 362] on label "View Sale Items Only" at bounding box center [111, 363] width 192 height 32
click at [20, 351] on input "View Sale Items Only" at bounding box center [19, 350] width 1 height 1
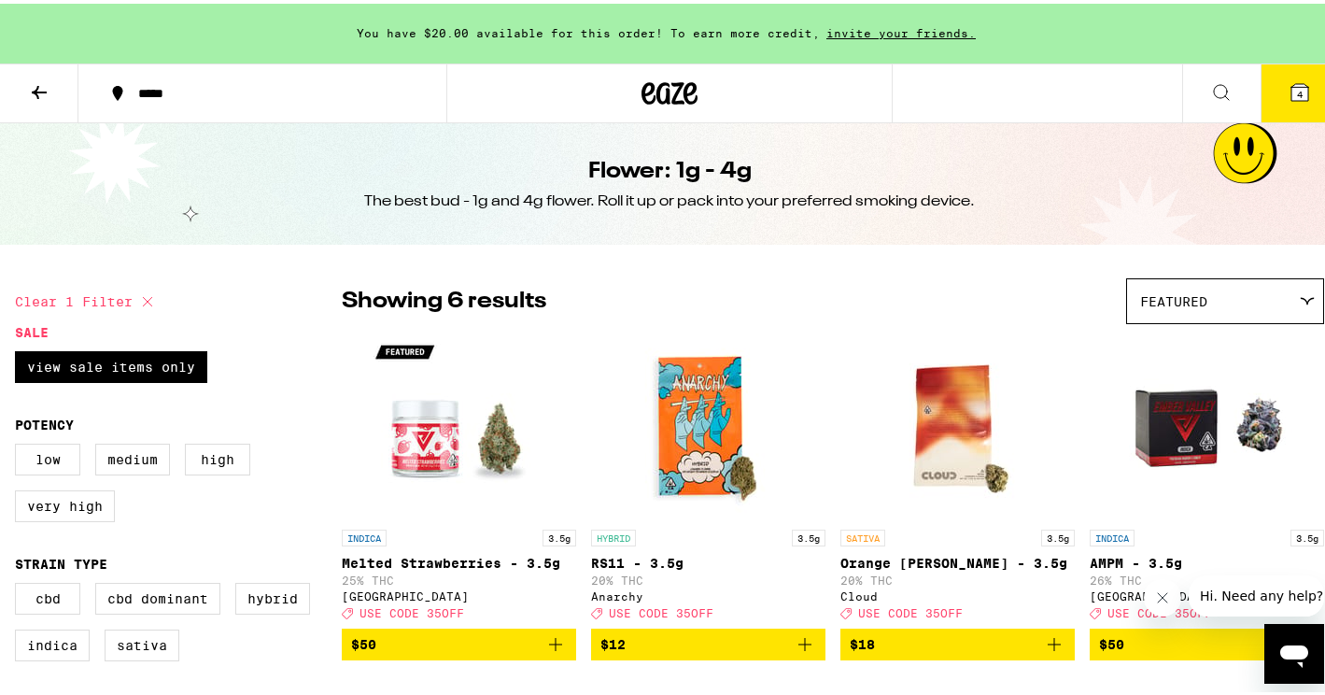
click at [140, 291] on icon at bounding box center [147, 298] width 22 height 22
checkbox input "false"
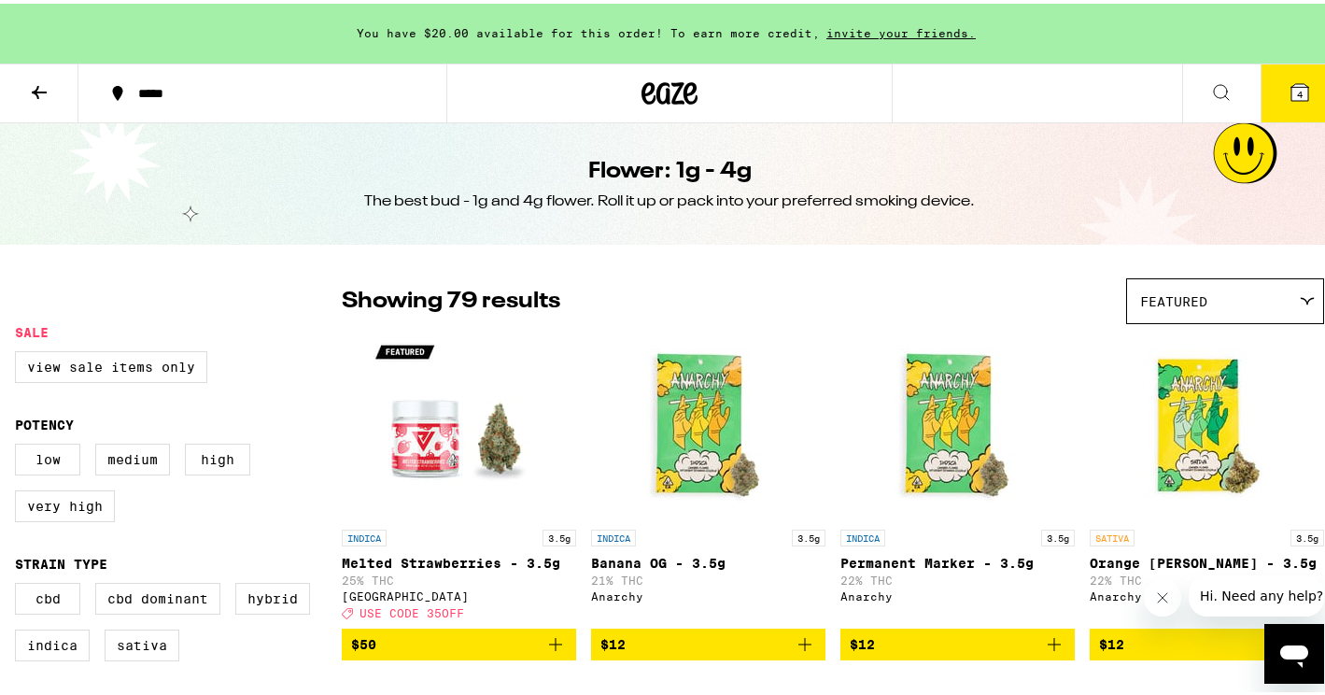
click at [39, 81] on icon at bounding box center [39, 88] width 22 height 22
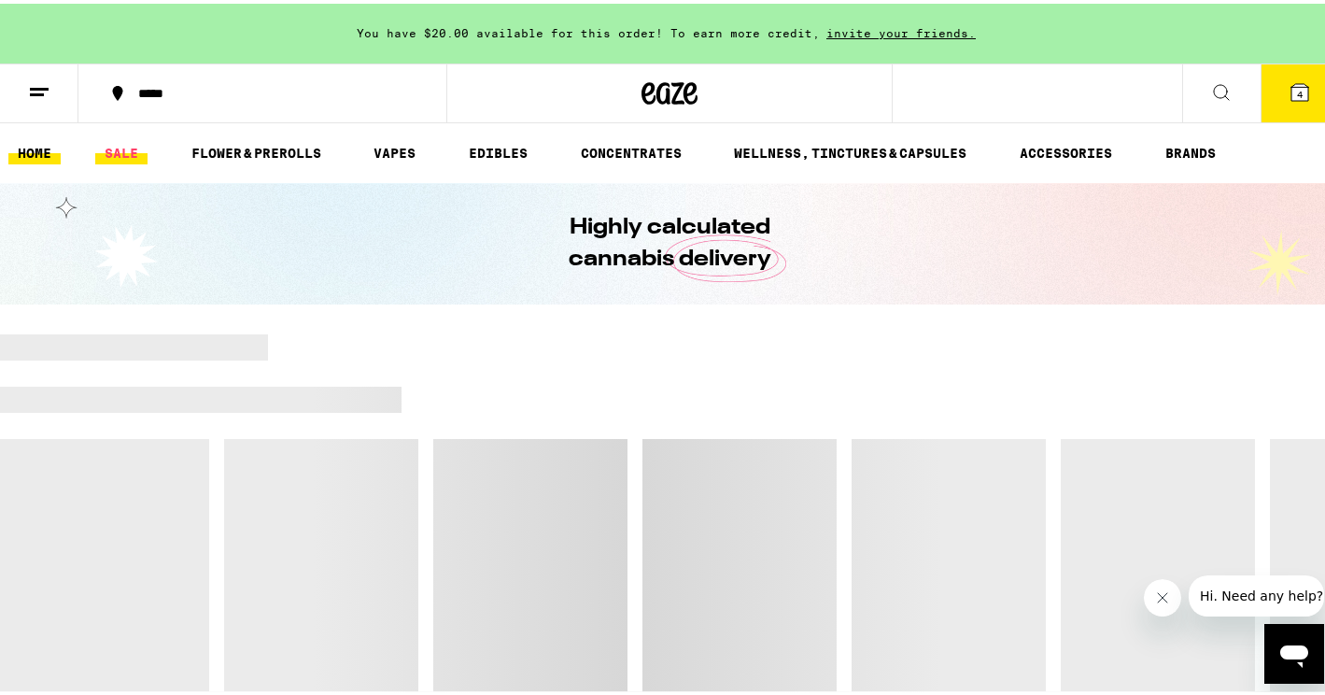
click at [131, 155] on link "SALE" at bounding box center [121, 149] width 52 height 22
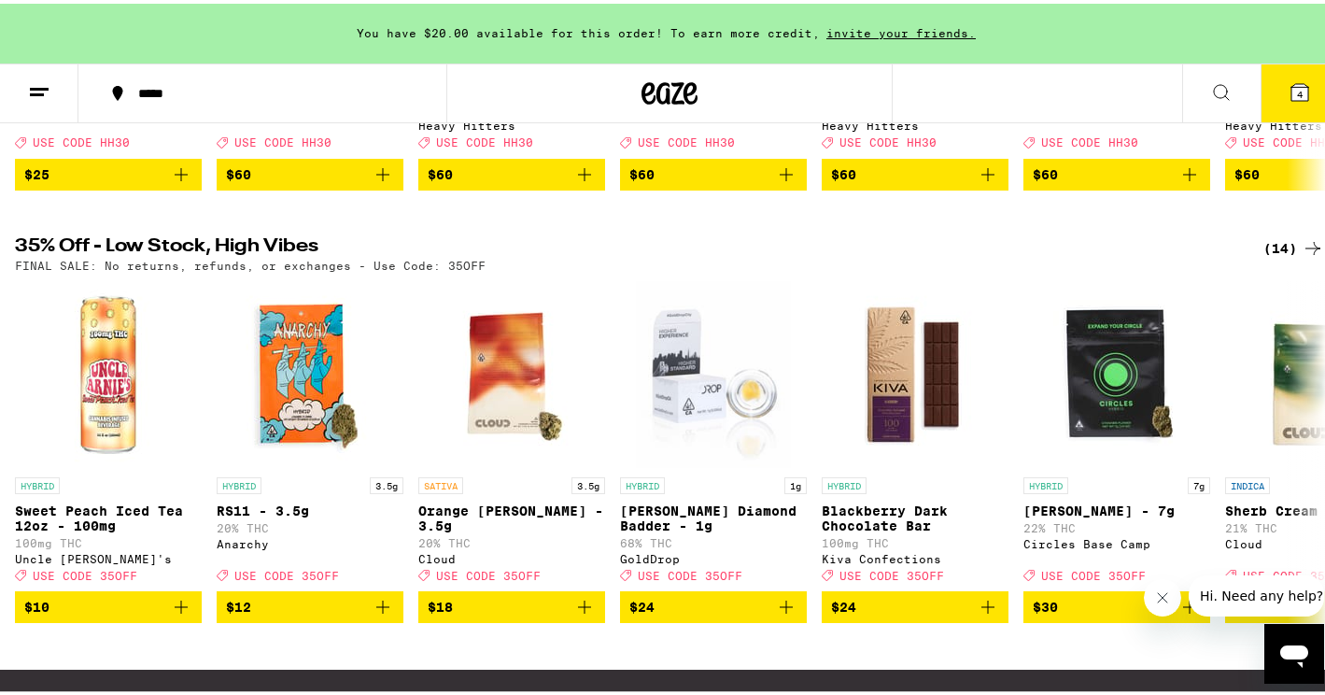
scroll to position [970, 0]
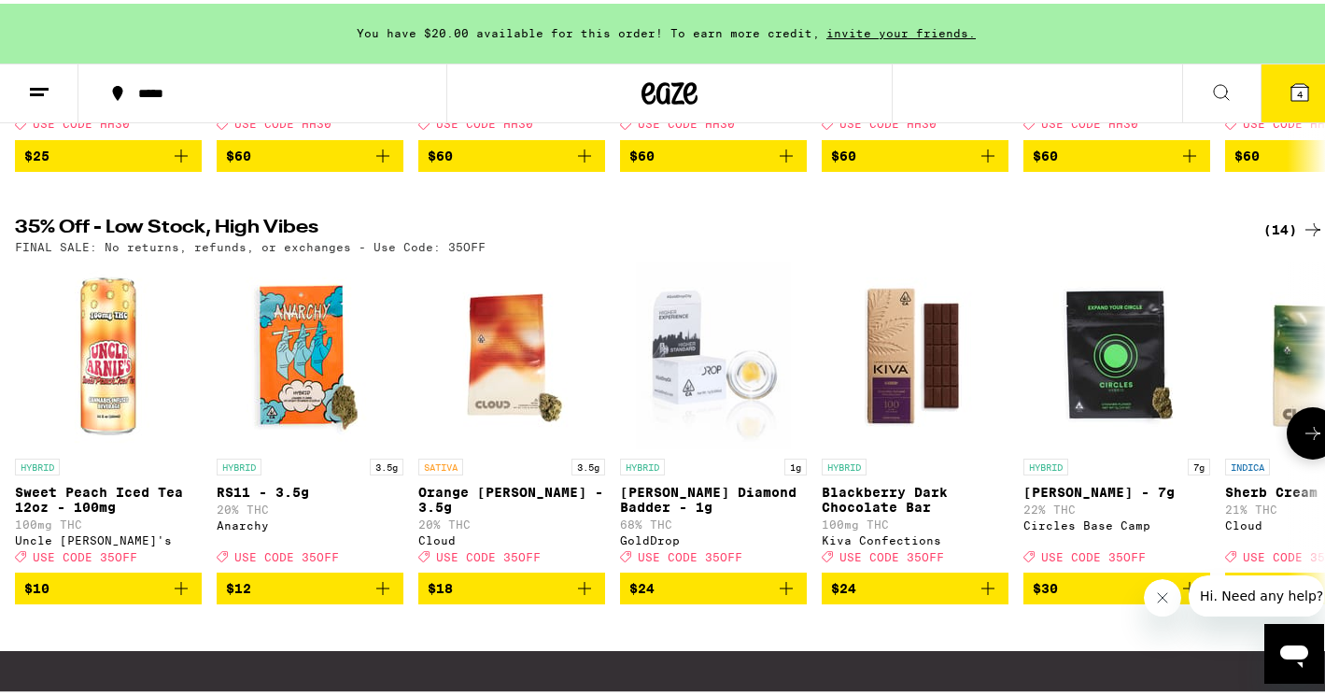
click at [1305, 436] on icon at bounding box center [1312, 429] width 15 height 13
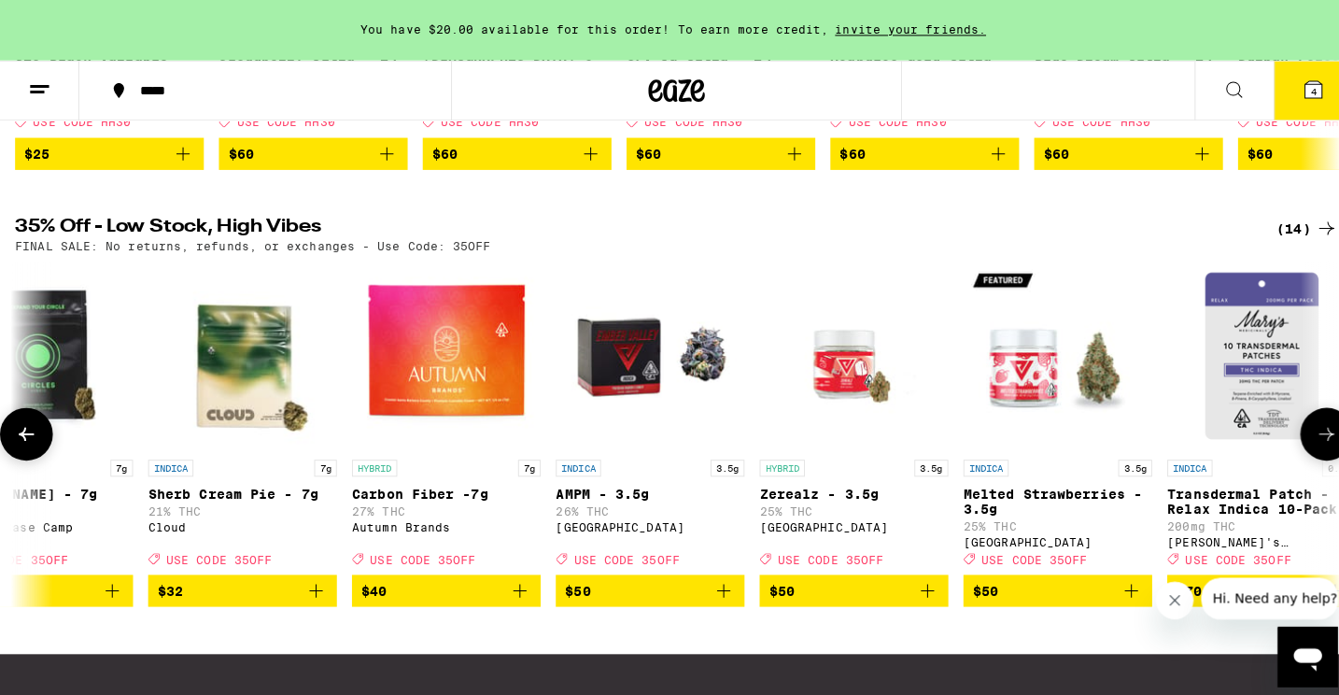
scroll to position [0, 1091]
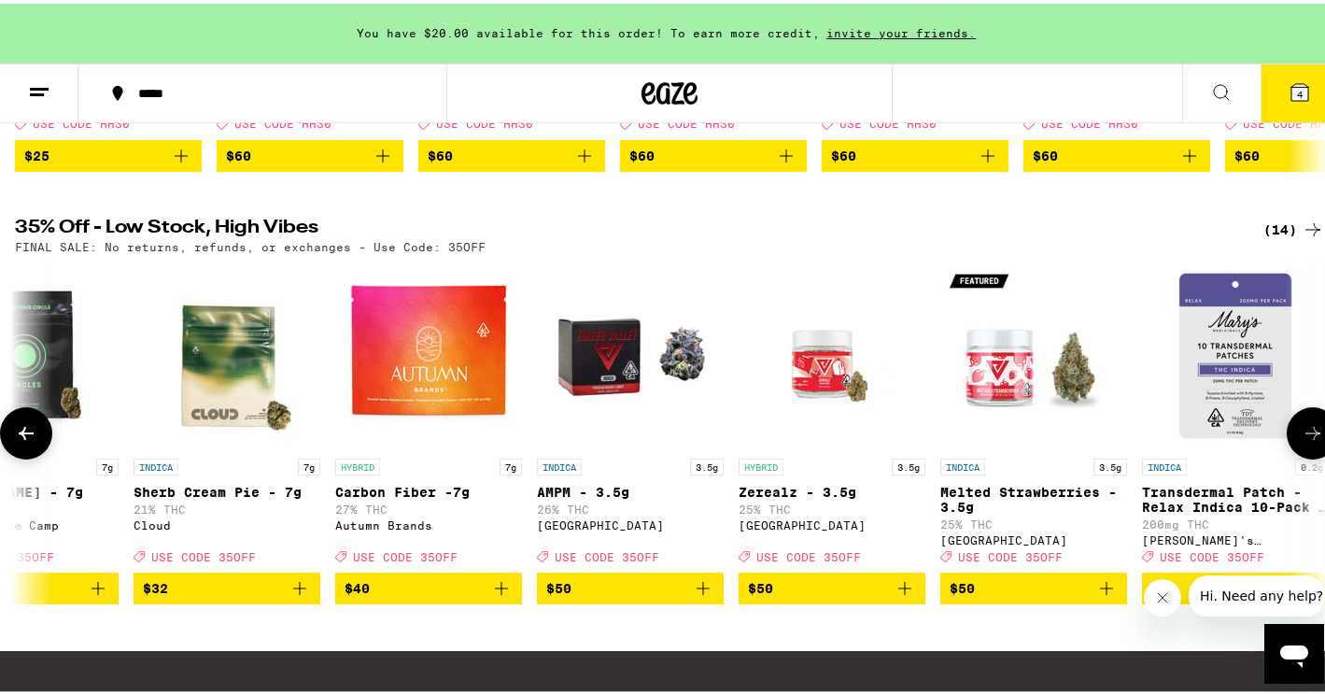
click at [502, 596] on icon "Add to bag" at bounding box center [501, 584] width 22 height 22
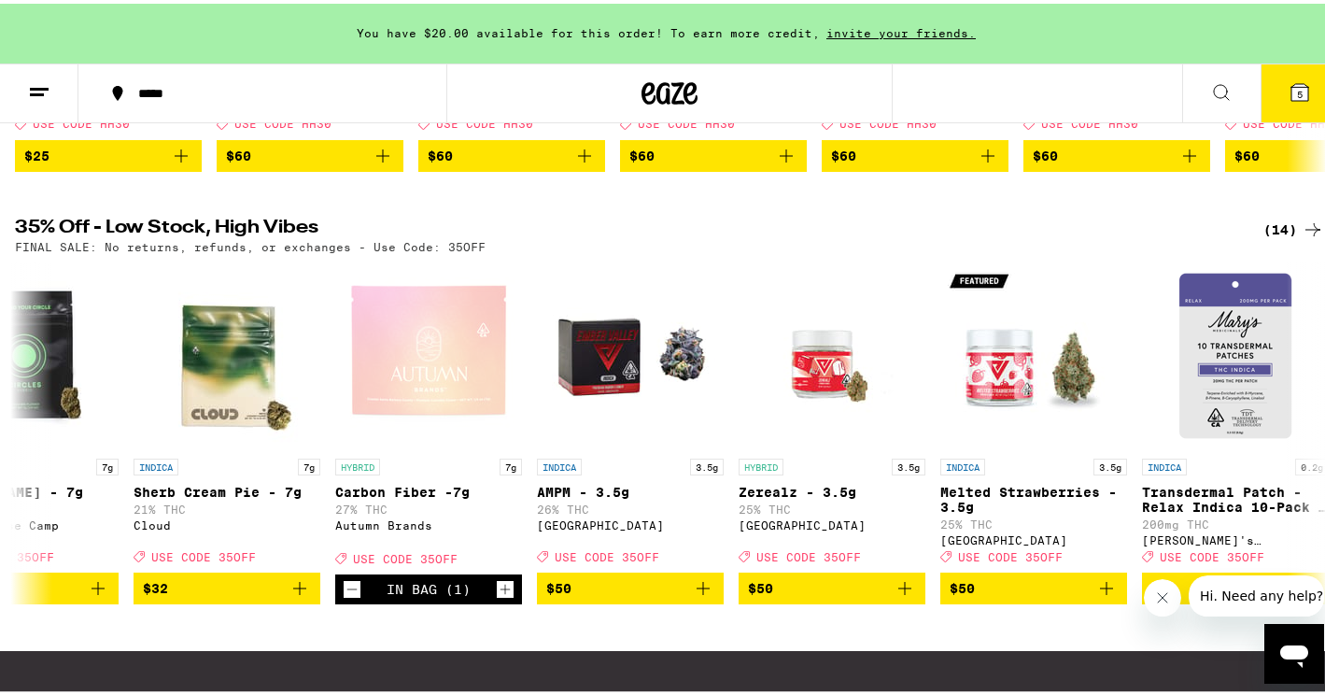
click at [1297, 85] on span "5" at bounding box center [1300, 90] width 6 height 11
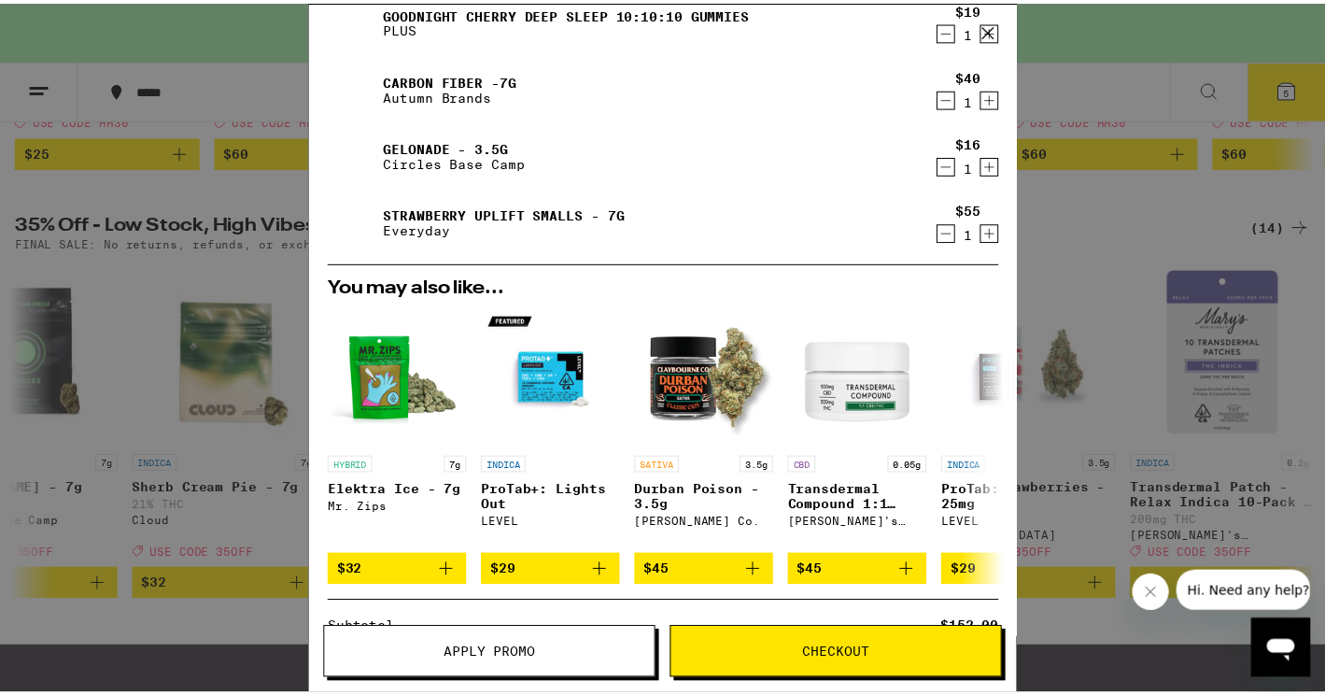
scroll to position [215, 0]
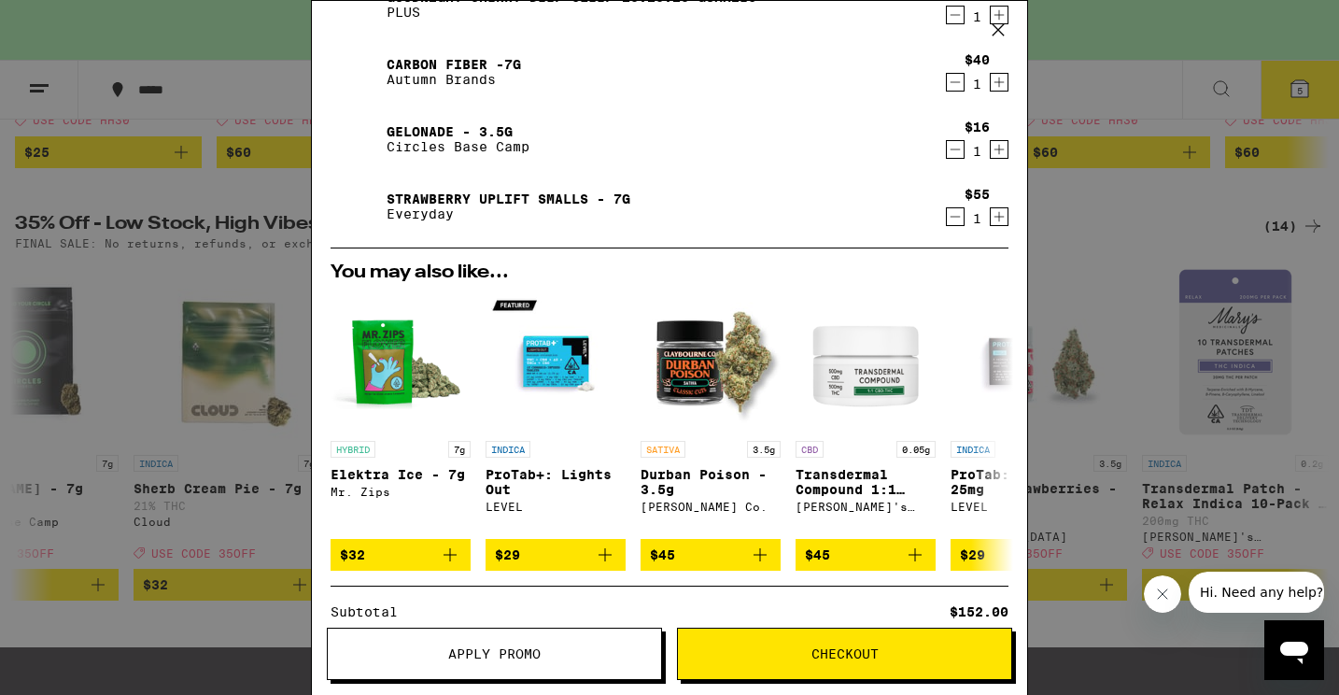
click at [509, 658] on span "Apply Promo" at bounding box center [494, 653] width 92 height 13
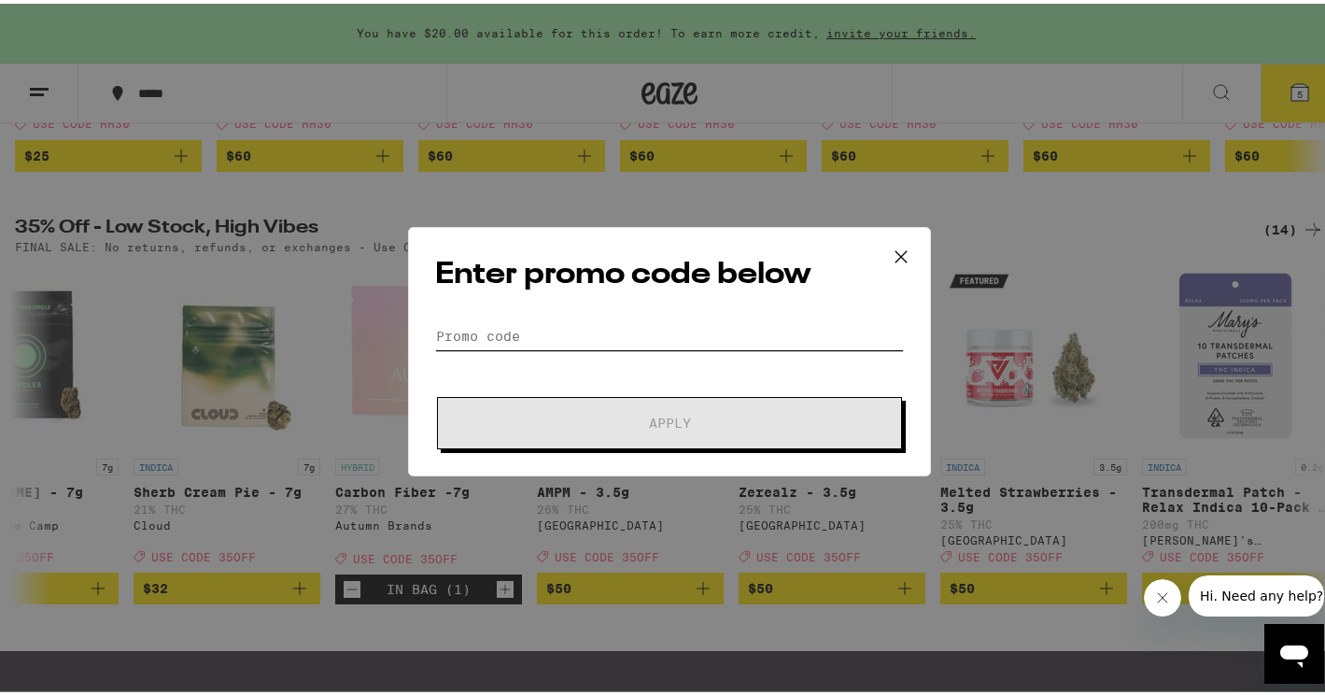
click at [519, 333] on input "Promo Code" at bounding box center [669, 332] width 469 height 28
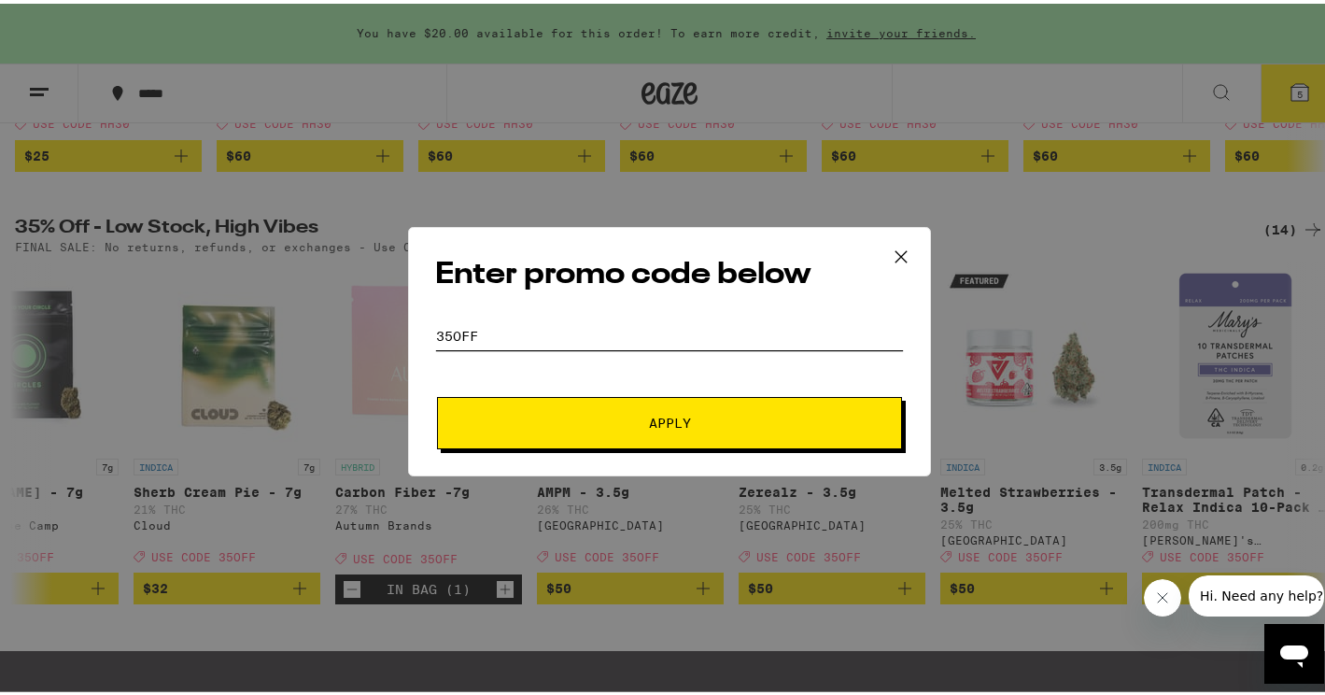
type input "35OFF"
click at [687, 427] on button "Apply" at bounding box center [669, 419] width 465 height 52
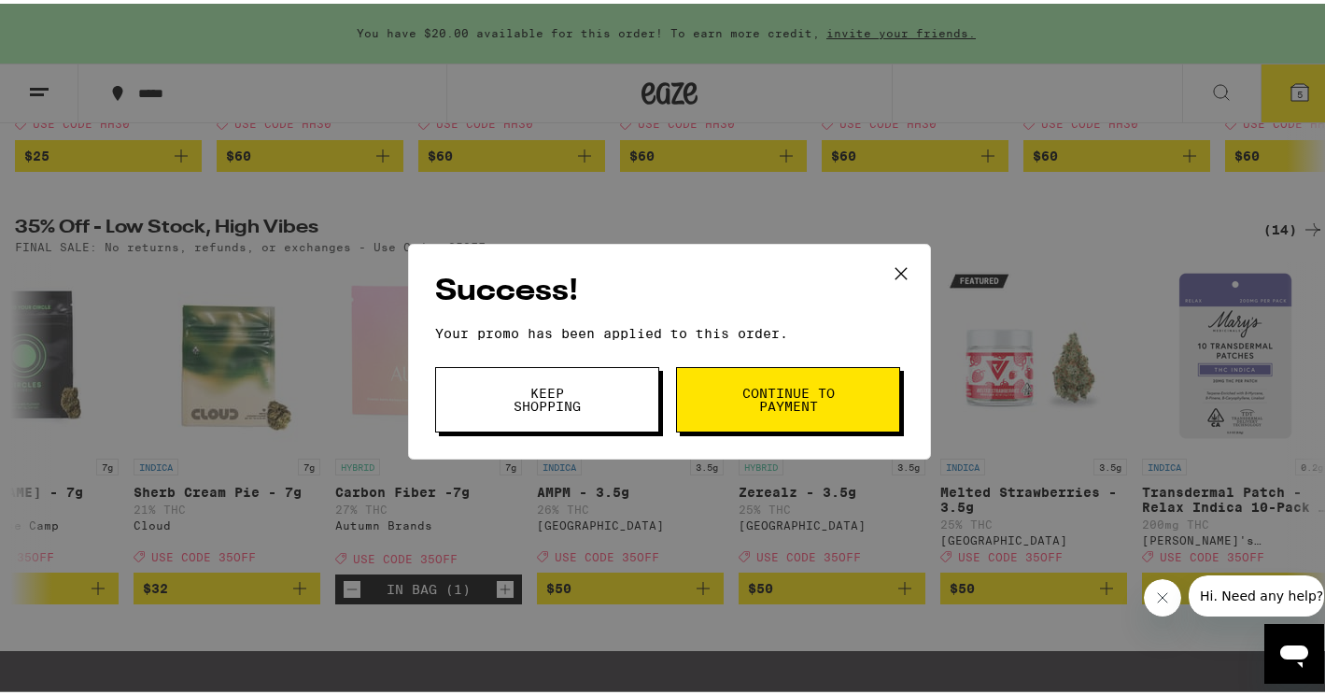
click at [566, 390] on span "Keep Shopping" at bounding box center [546, 396] width 95 height 26
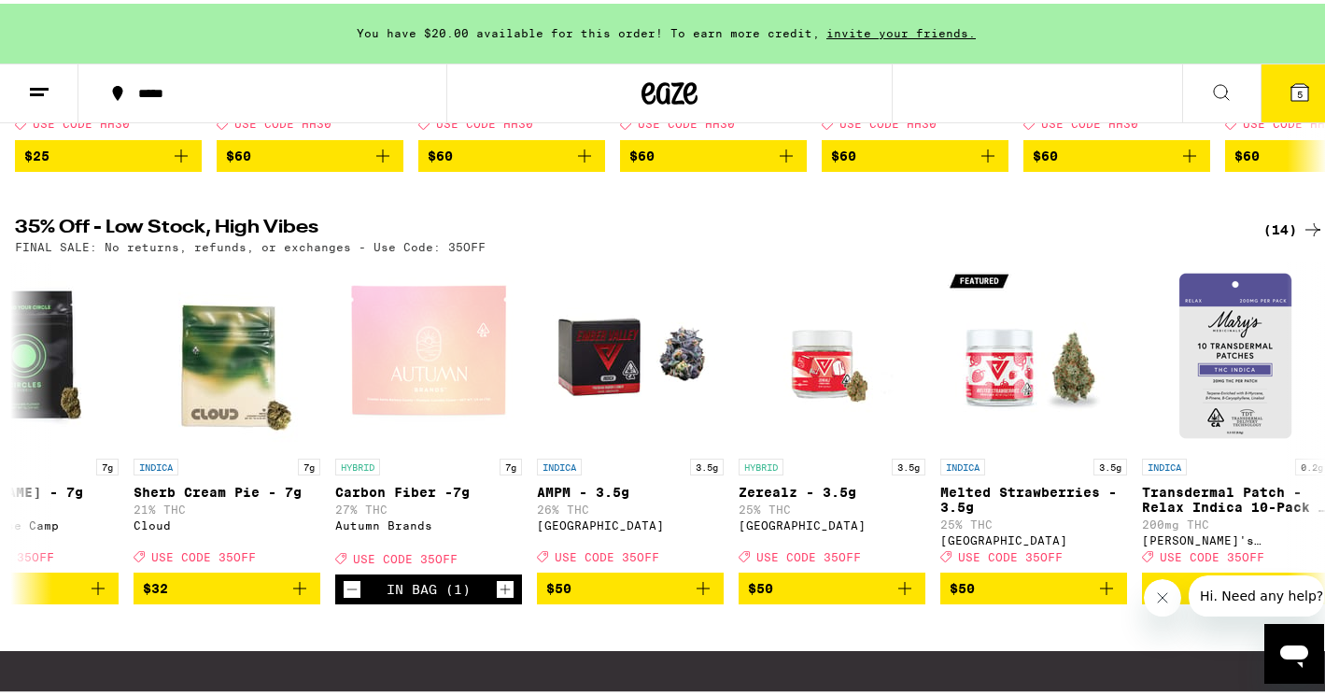
click at [1294, 92] on icon at bounding box center [1299, 88] width 22 height 22
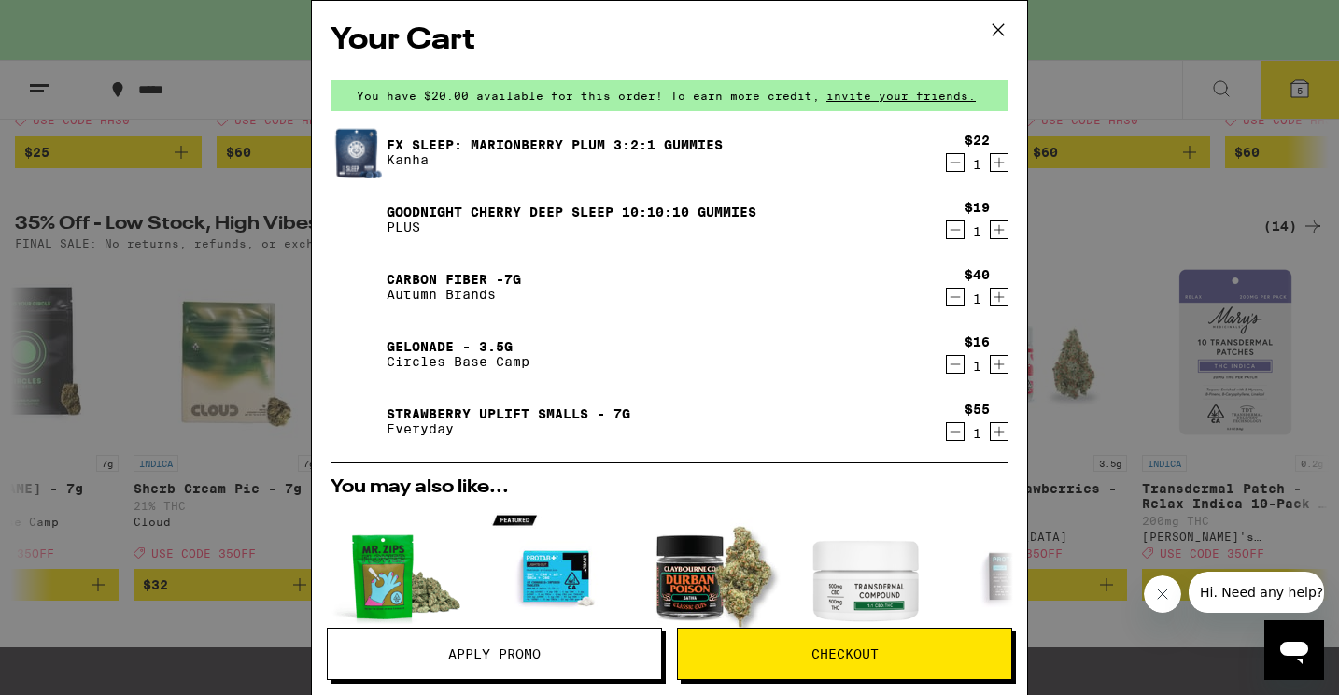
click at [497, 663] on button "Apply Promo" at bounding box center [494, 653] width 335 height 52
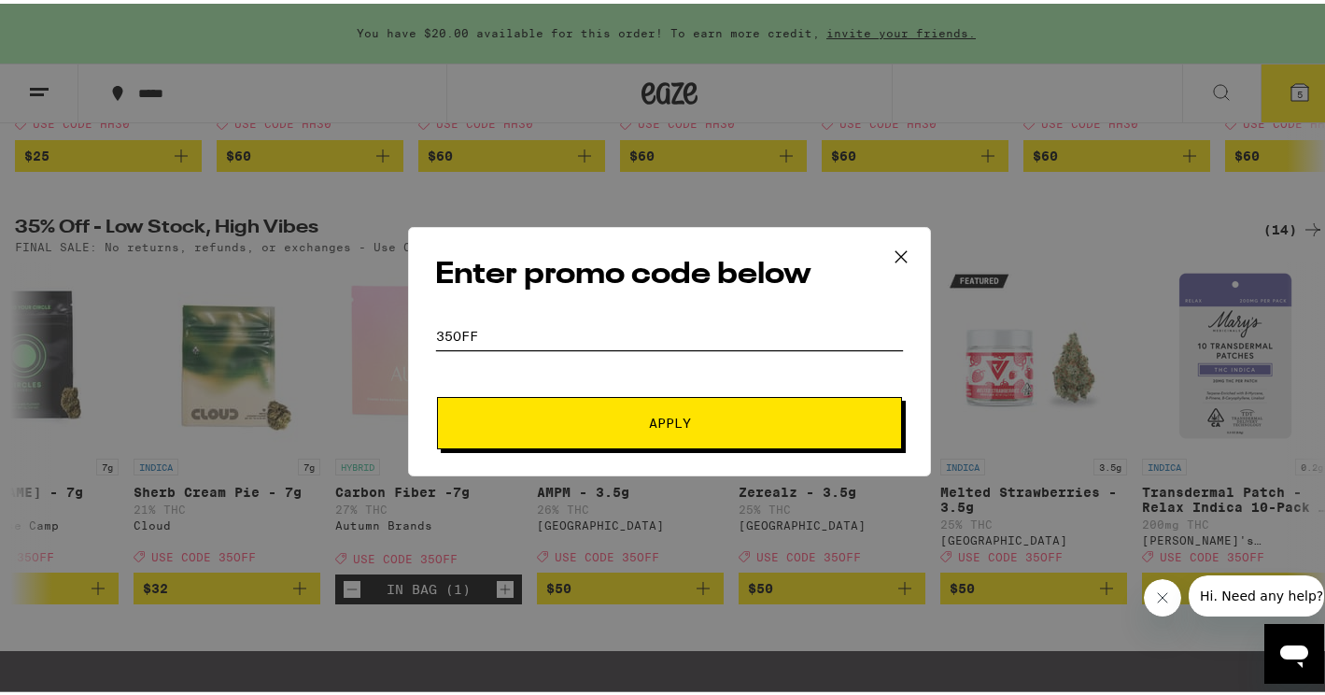
drag, startPoint x: 505, startPoint y: 322, endPoint x: 394, endPoint y: 314, distance: 111.4
click at [394, 314] on div "Enter promo code below Promo Code 35OFF Apply" at bounding box center [669, 347] width 1339 height 695
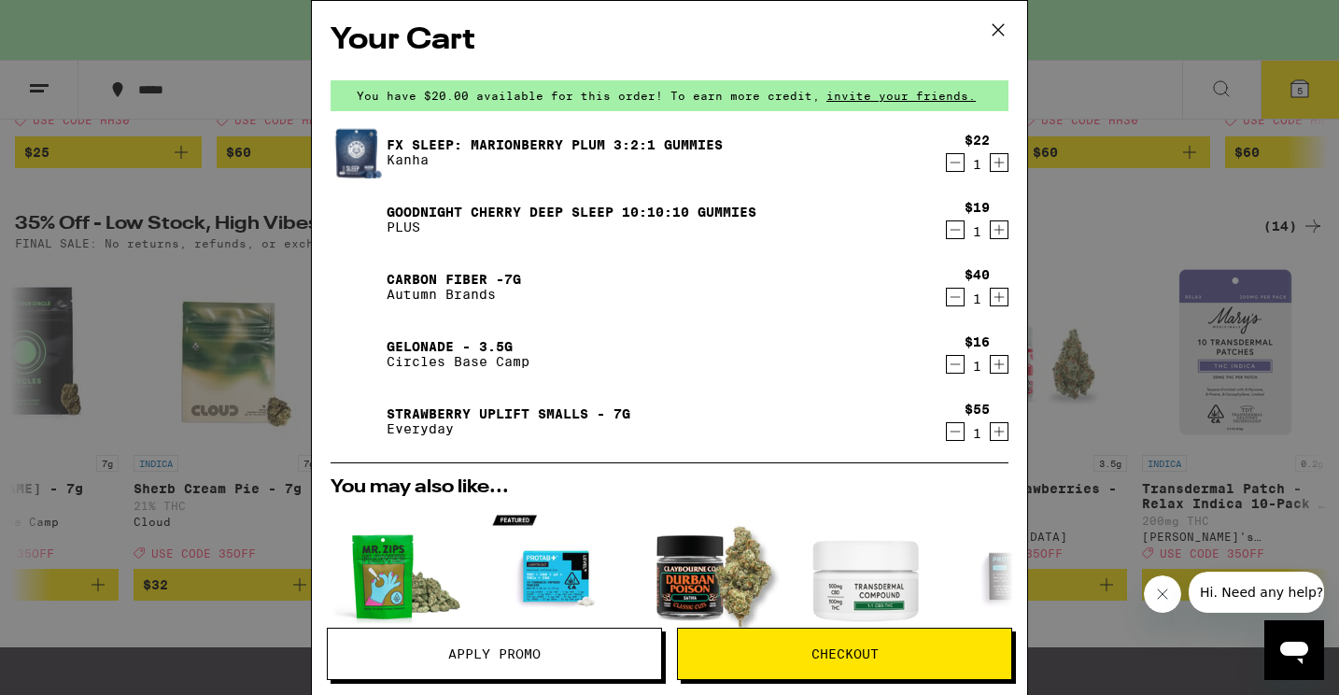
click at [499, 666] on button "Apply Promo" at bounding box center [494, 653] width 335 height 52
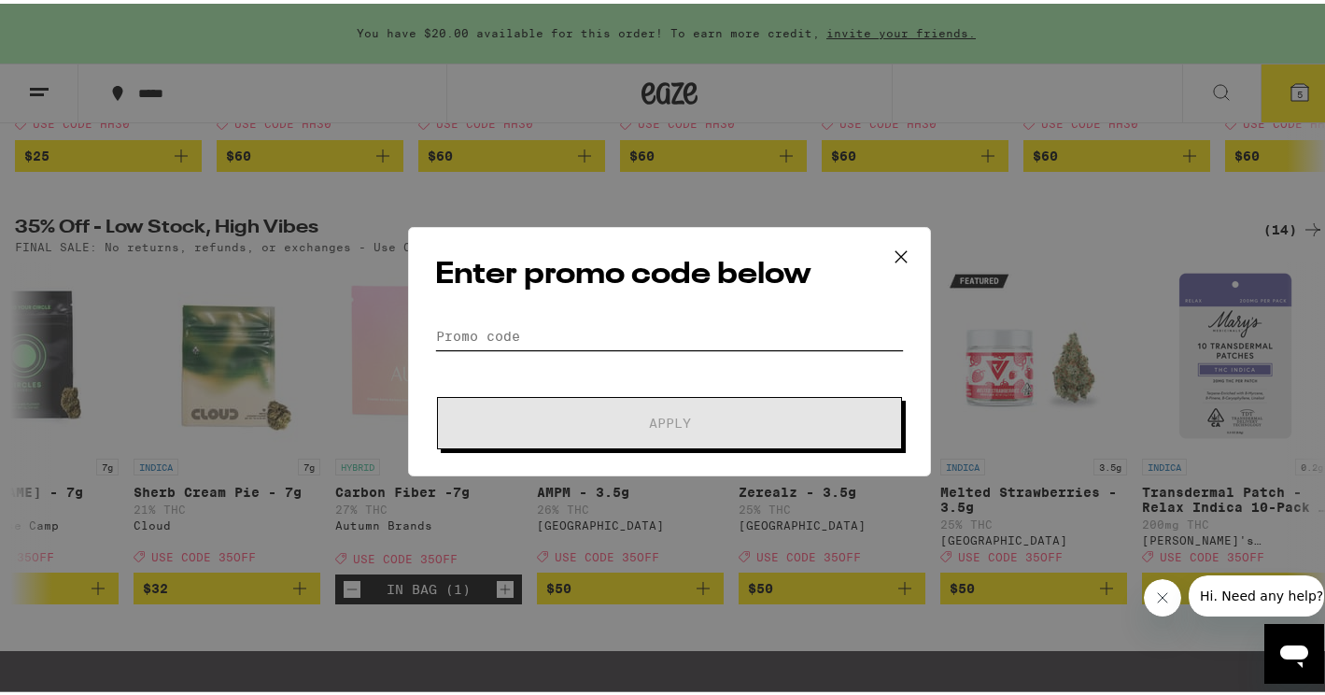
click at [512, 329] on input "Promo Code" at bounding box center [669, 332] width 469 height 28
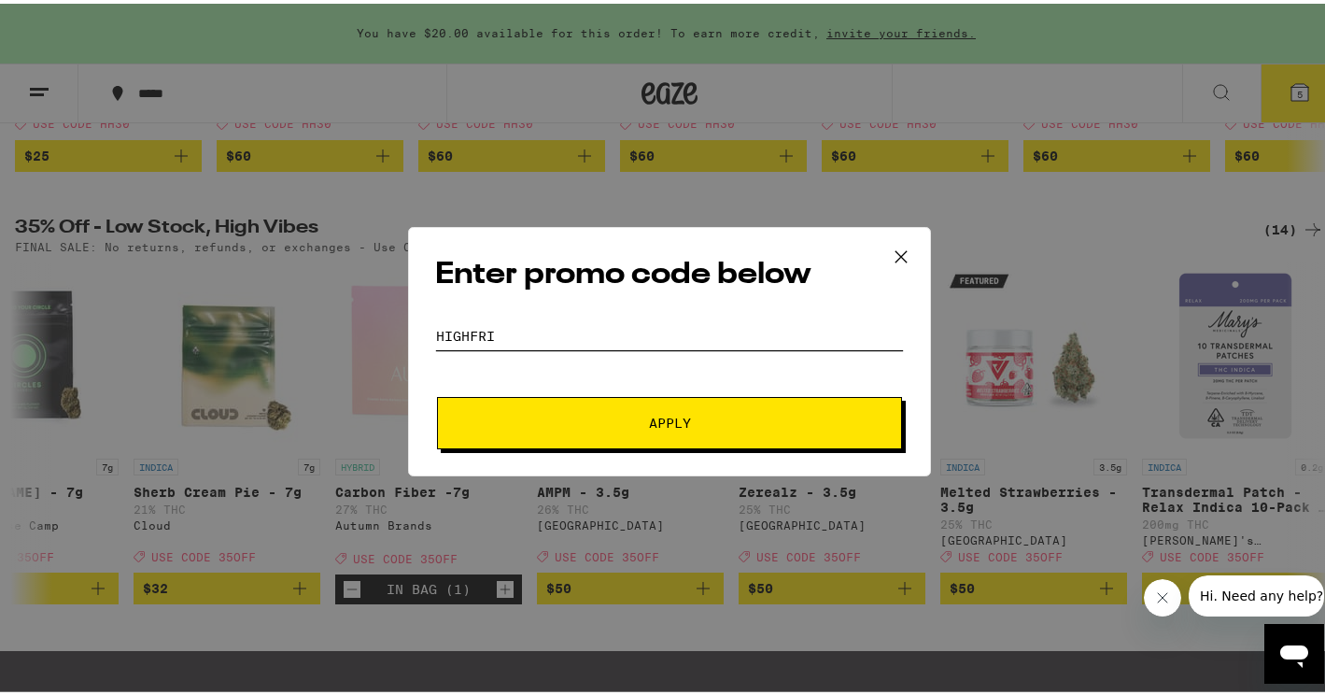
type input "HIGHFRI"
click at [697, 422] on span "Apply" at bounding box center [669, 419] width 336 height 13
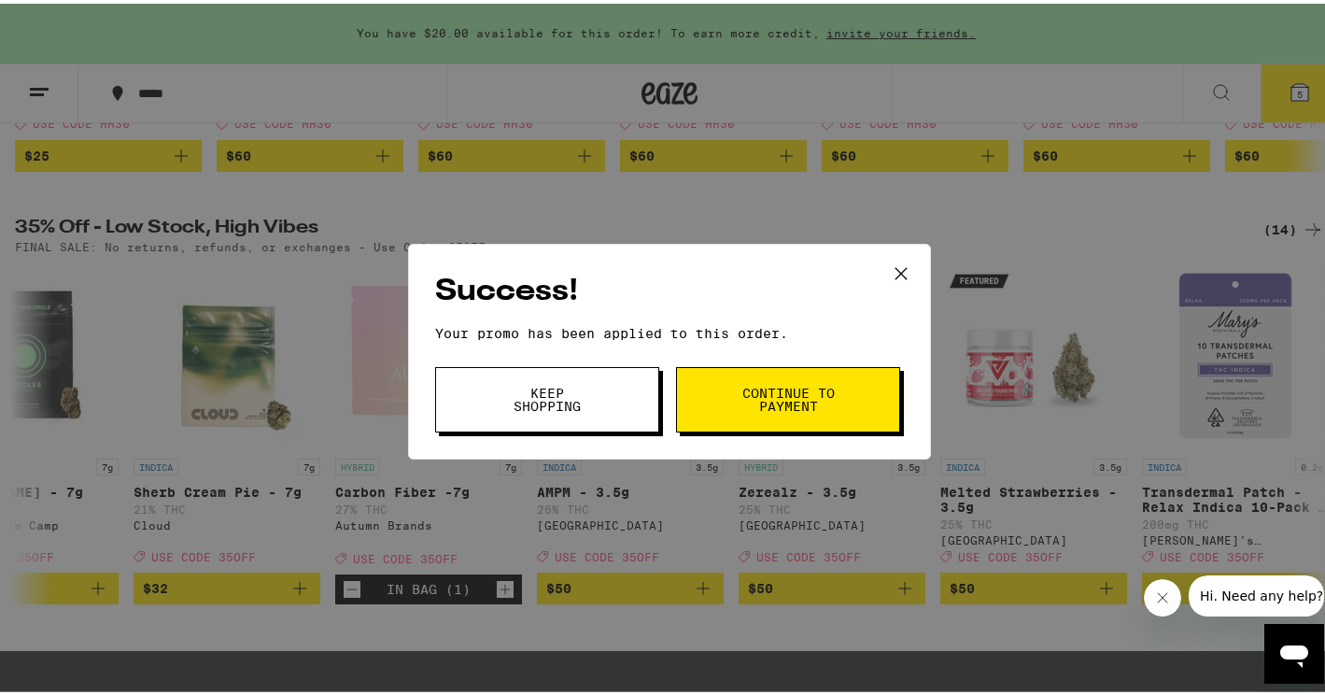
click at [747, 401] on span "Continue to payment" at bounding box center [787, 396] width 95 height 26
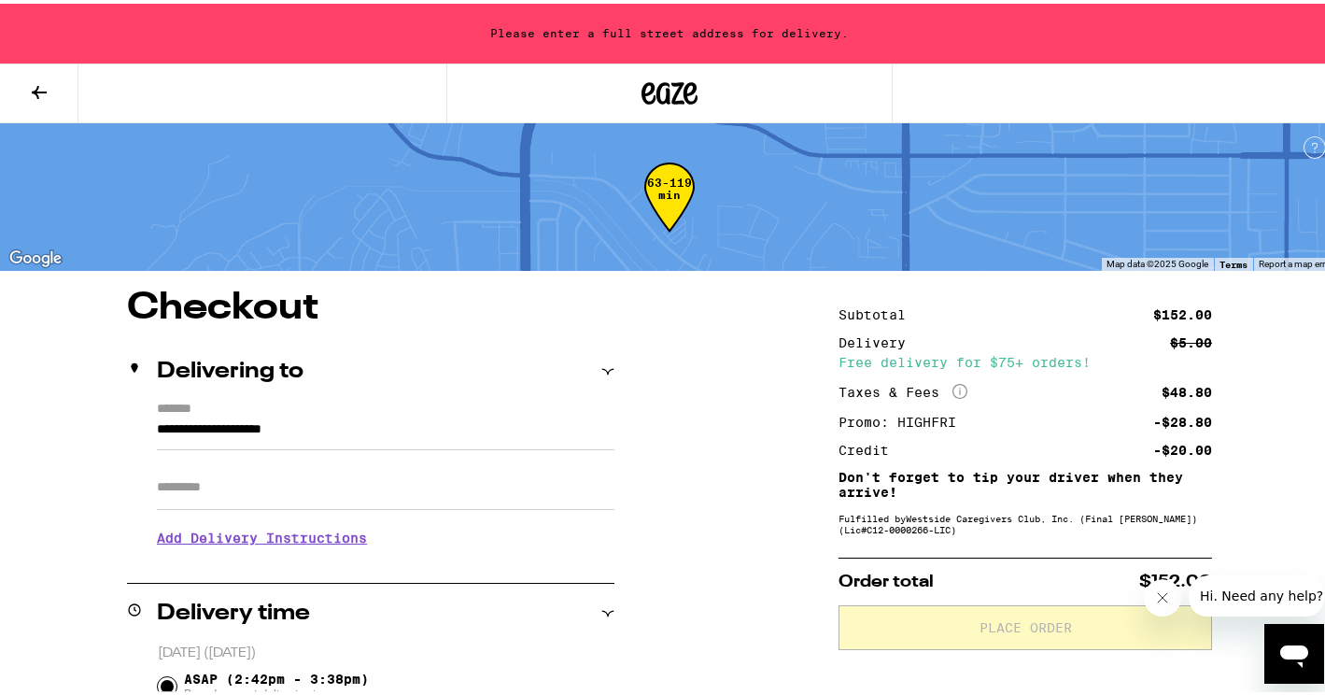
click at [36, 97] on icon at bounding box center [39, 88] width 22 height 22
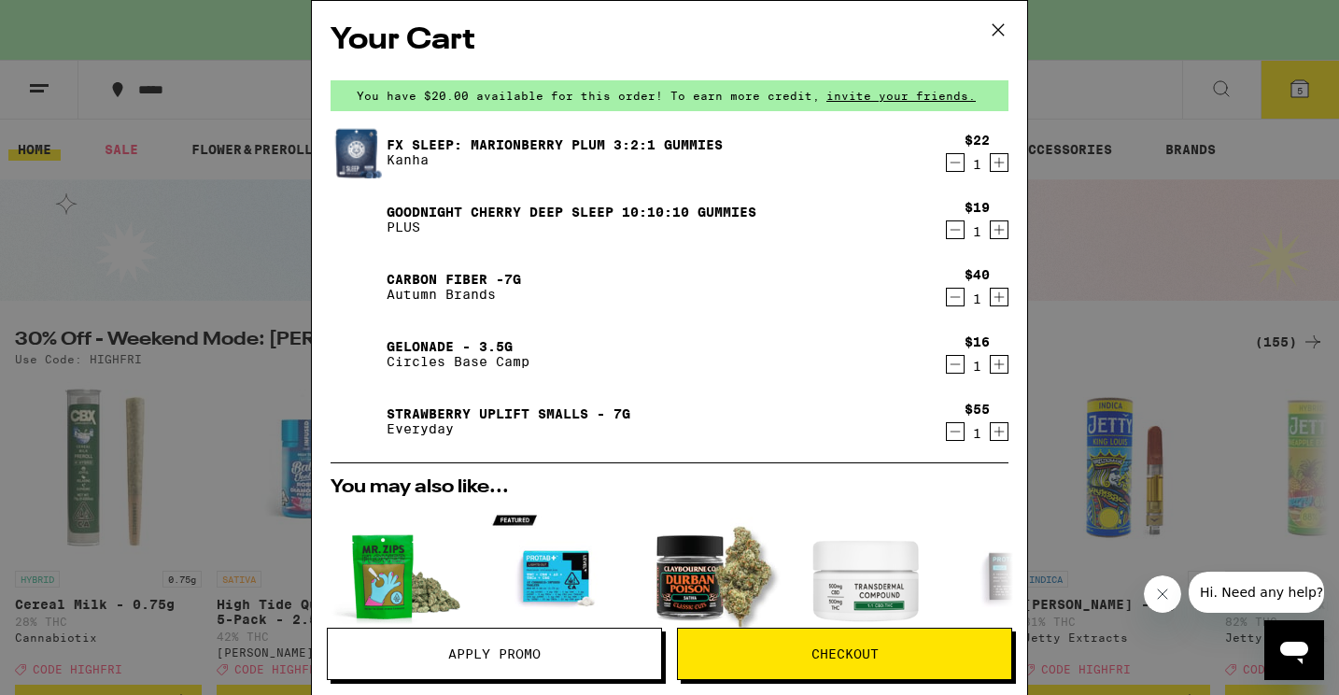
click at [516, 654] on span "Apply Promo" at bounding box center [494, 653] width 92 height 13
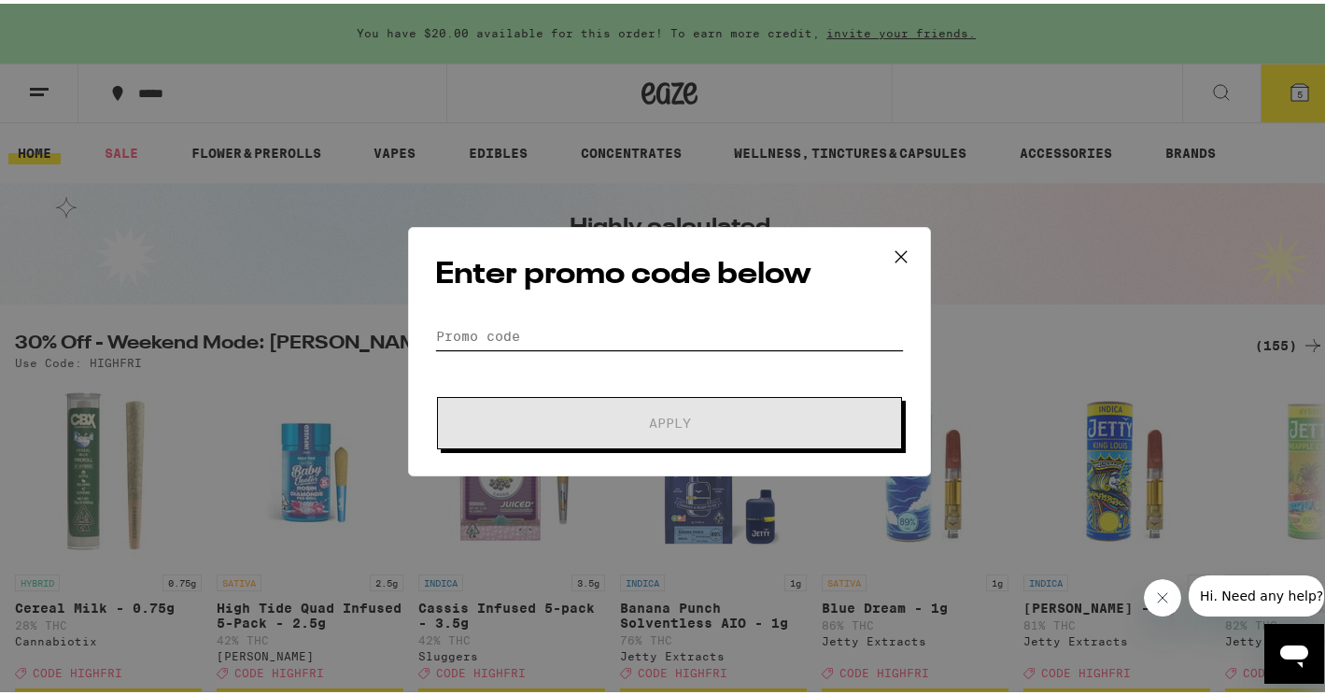
click at [522, 322] on input "Promo Code" at bounding box center [669, 332] width 469 height 28
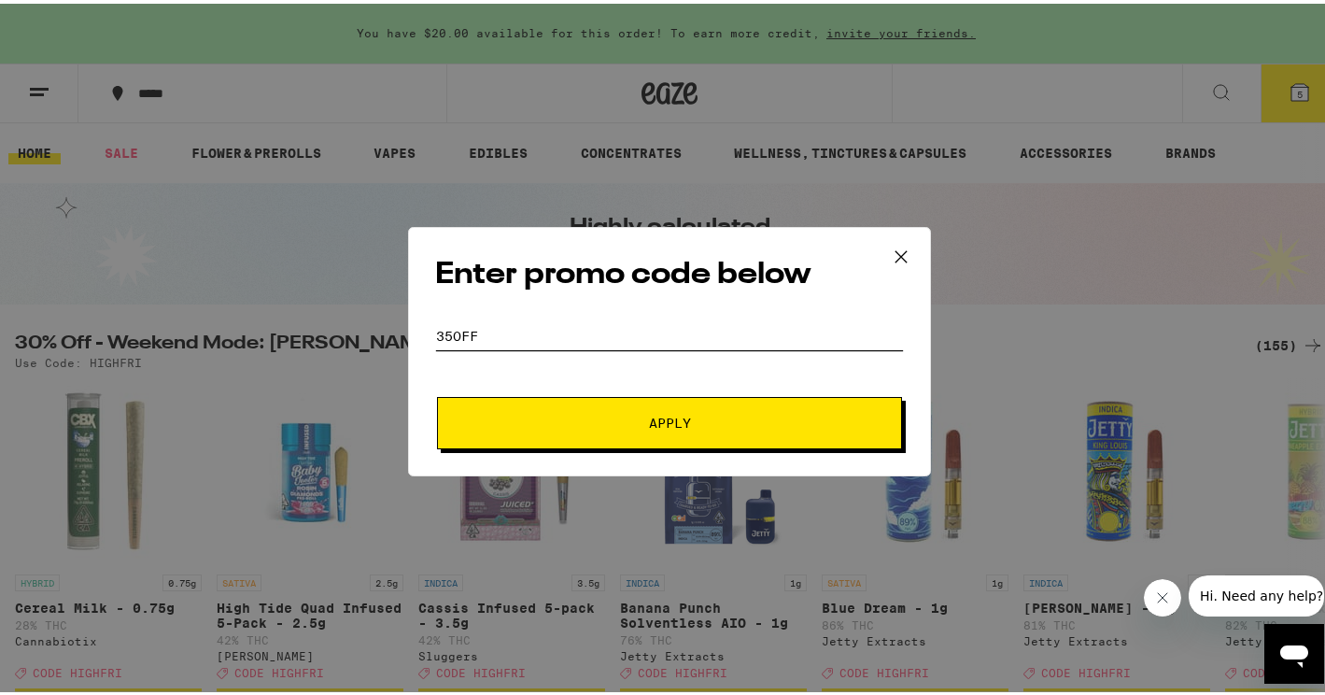
type input "35OFF"
click at [662, 413] on span "Apply" at bounding box center [670, 419] width 42 height 13
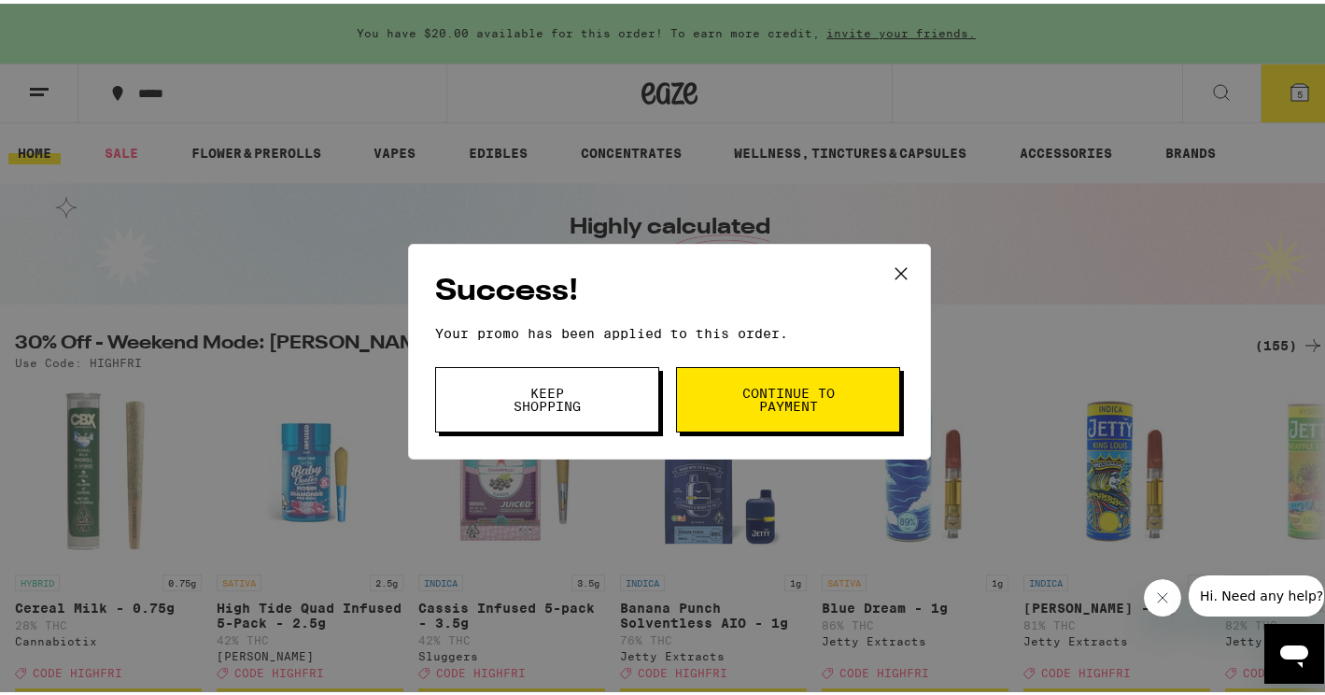
click at [774, 409] on span "Continue to payment" at bounding box center [787, 396] width 95 height 26
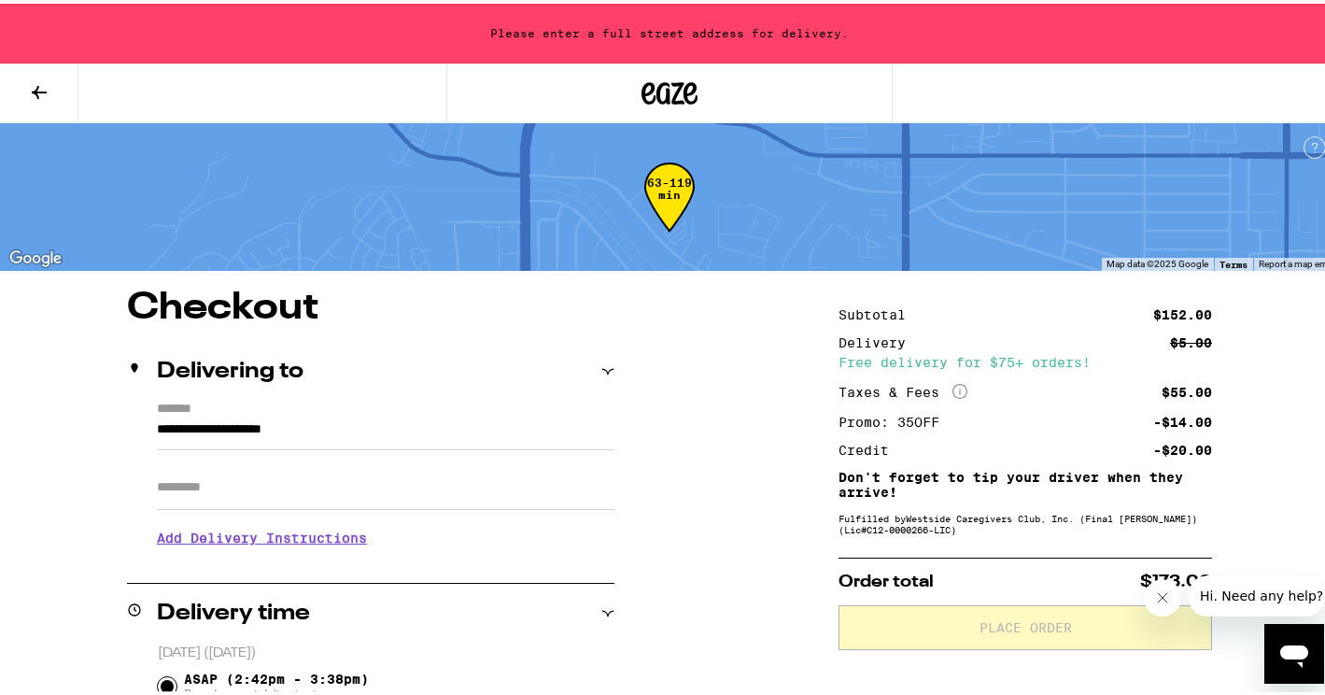
click at [37, 83] on icon at bounding box center [39, 88] width 15 height 13
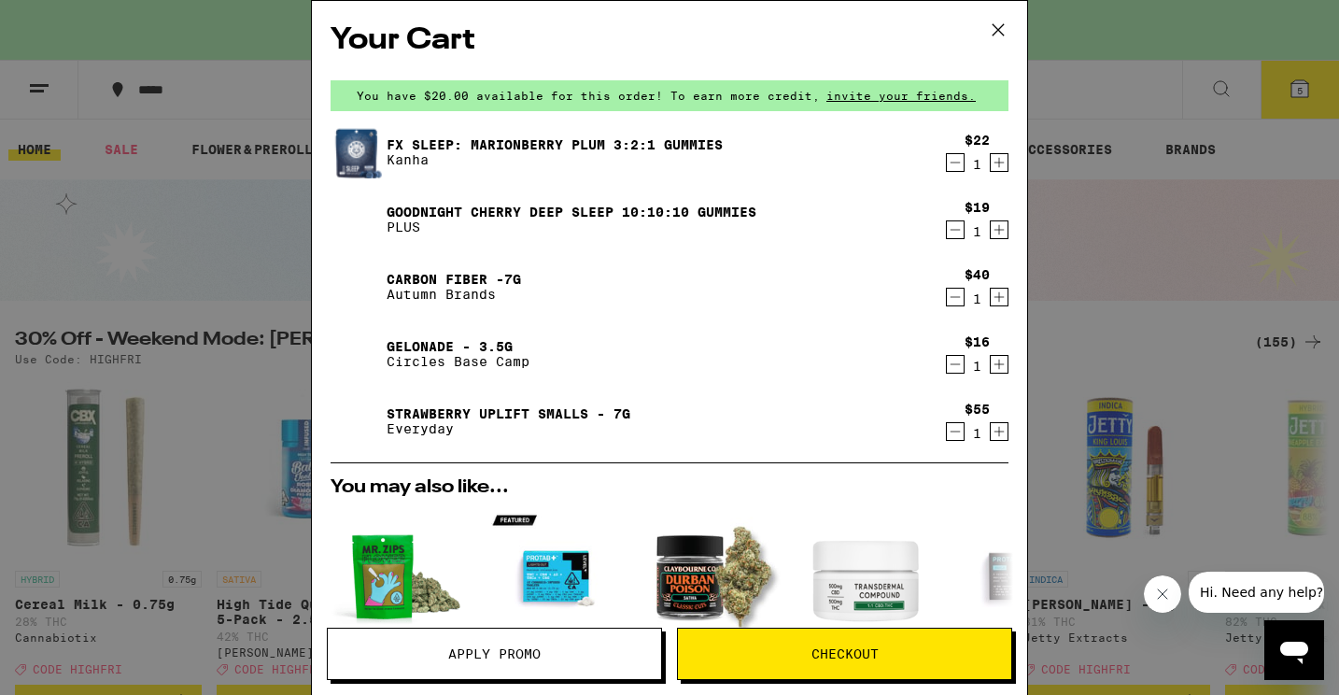
click at [1009, 28] on icon at bounding box center [998, 30] width 28 height 28
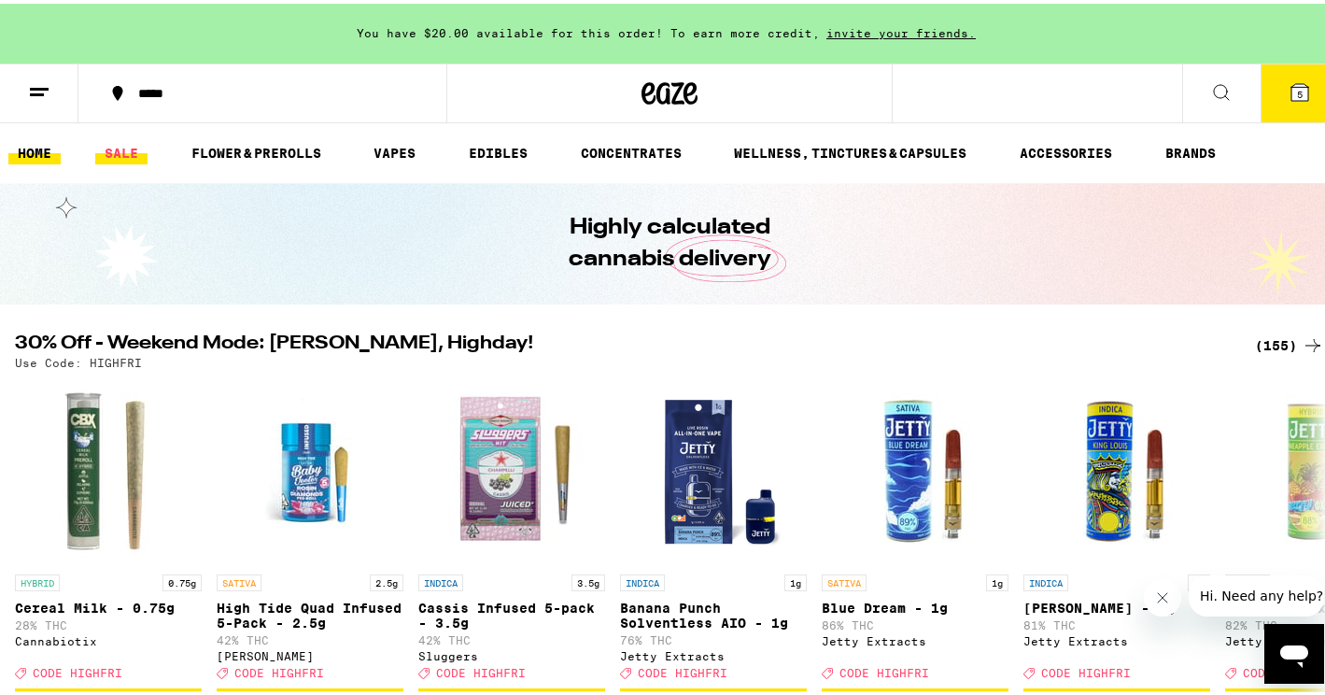
click at [126, 154] on link "SALE" at bounding box center [121, 149] width 52 height 22
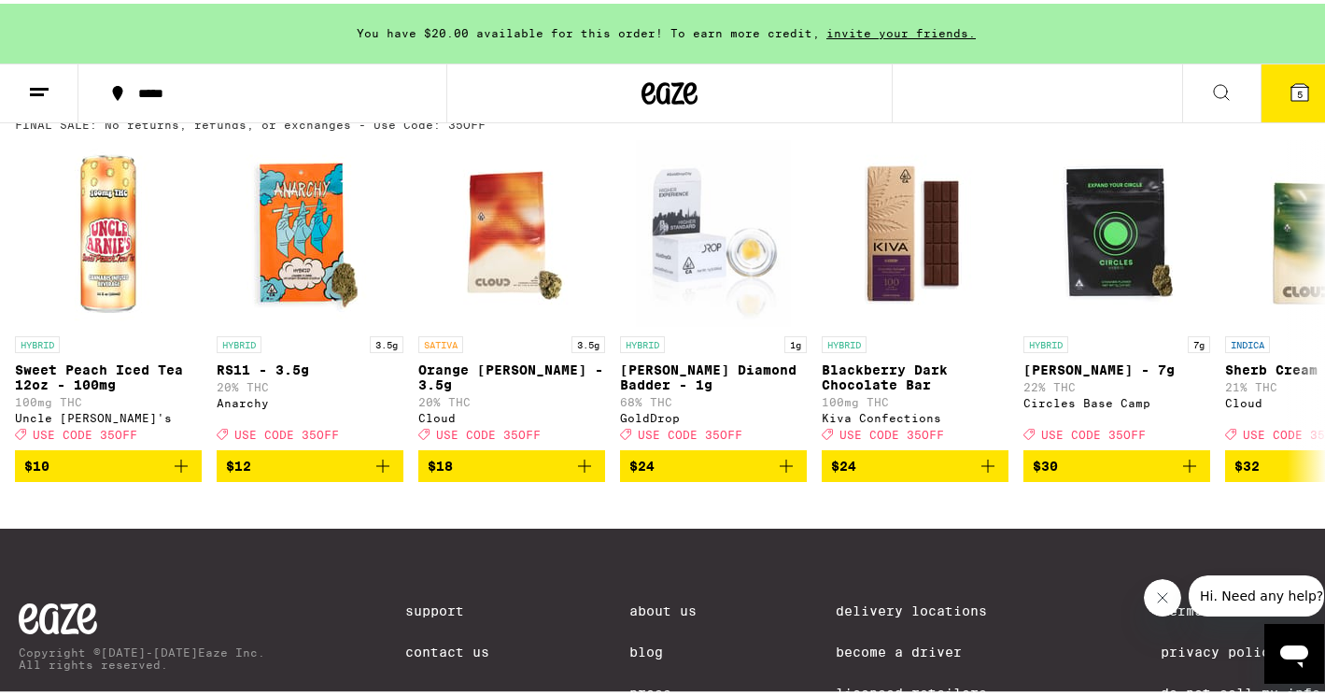
scroll to position [1088, 0]
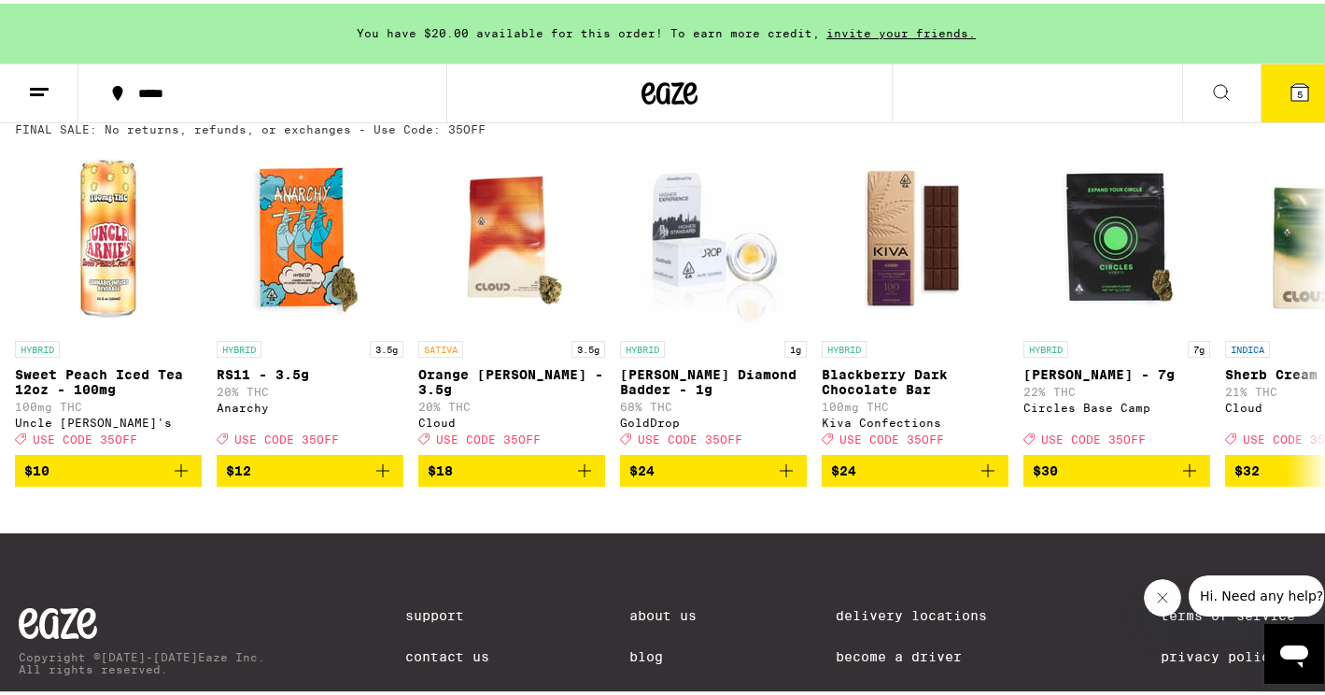
click at [1267, 120] on div "(14)" at bounding box center [1293, 108] width 61 height 22
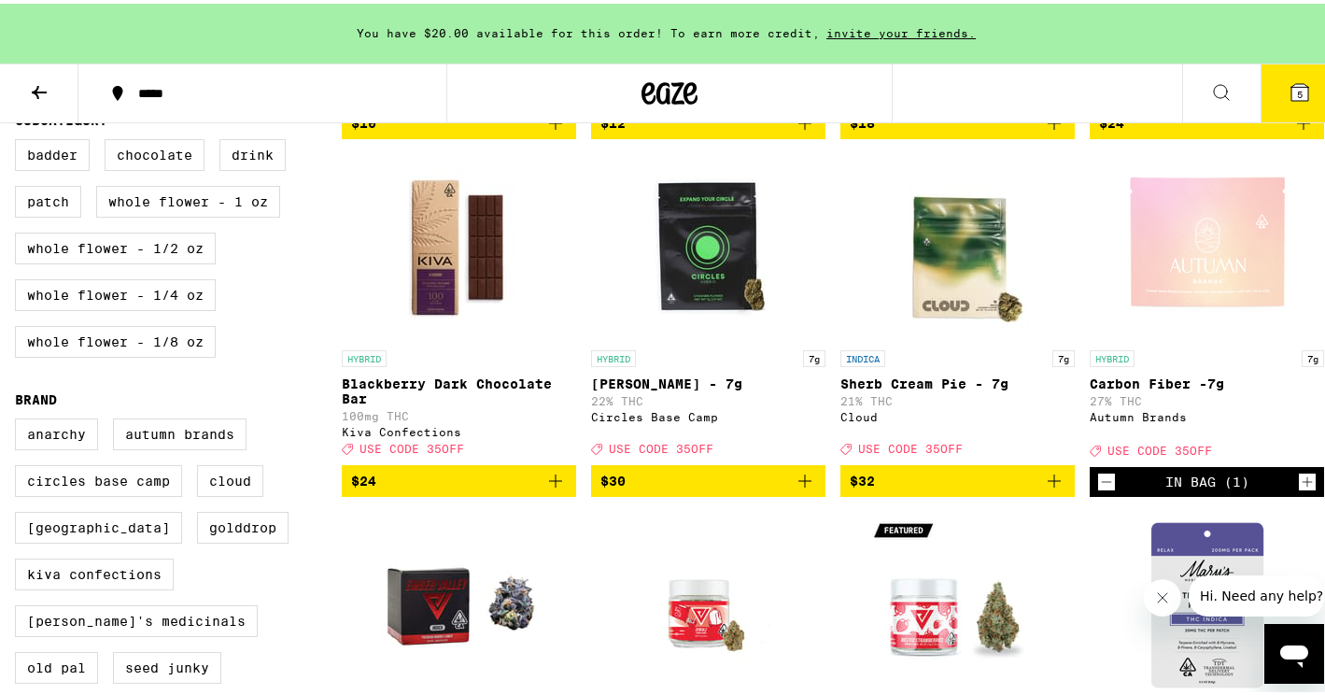
scroll to position [558, 0]
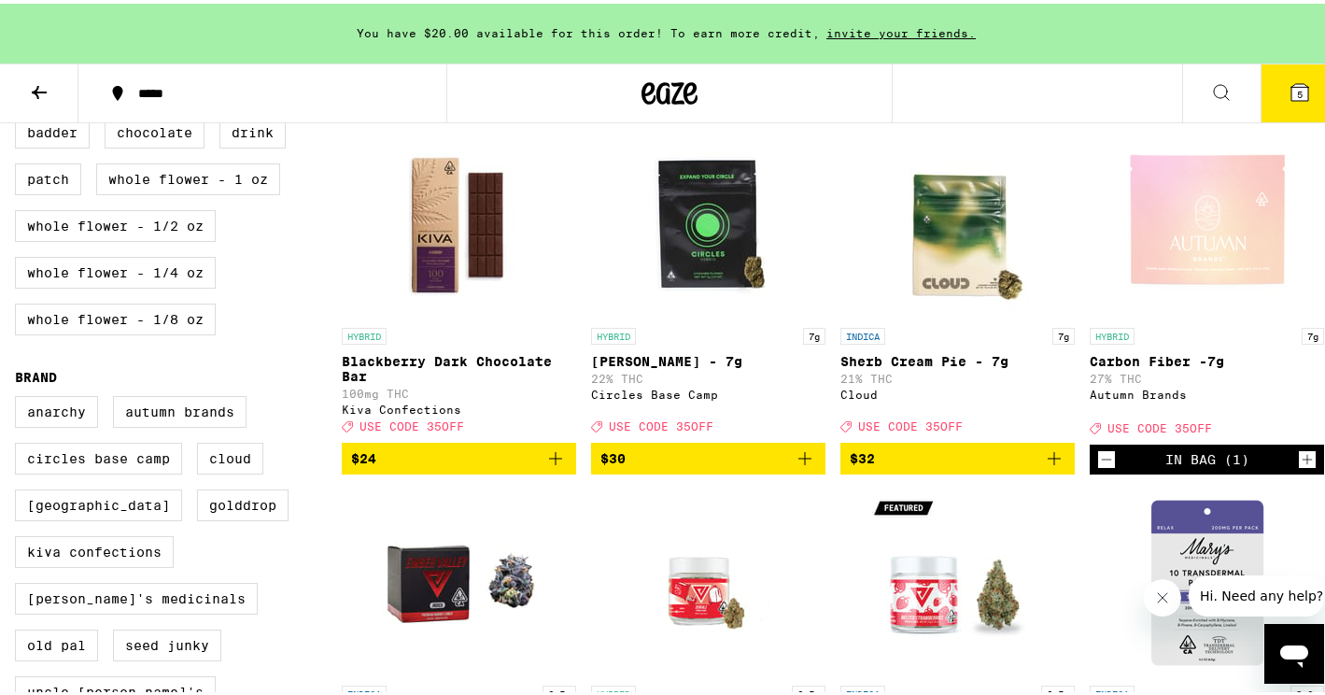
click at [1164, 276] on div "Open page for Carbon Fiber -7g from Autumn Brands" at bounding box center [1207, 221] width 187 height 187
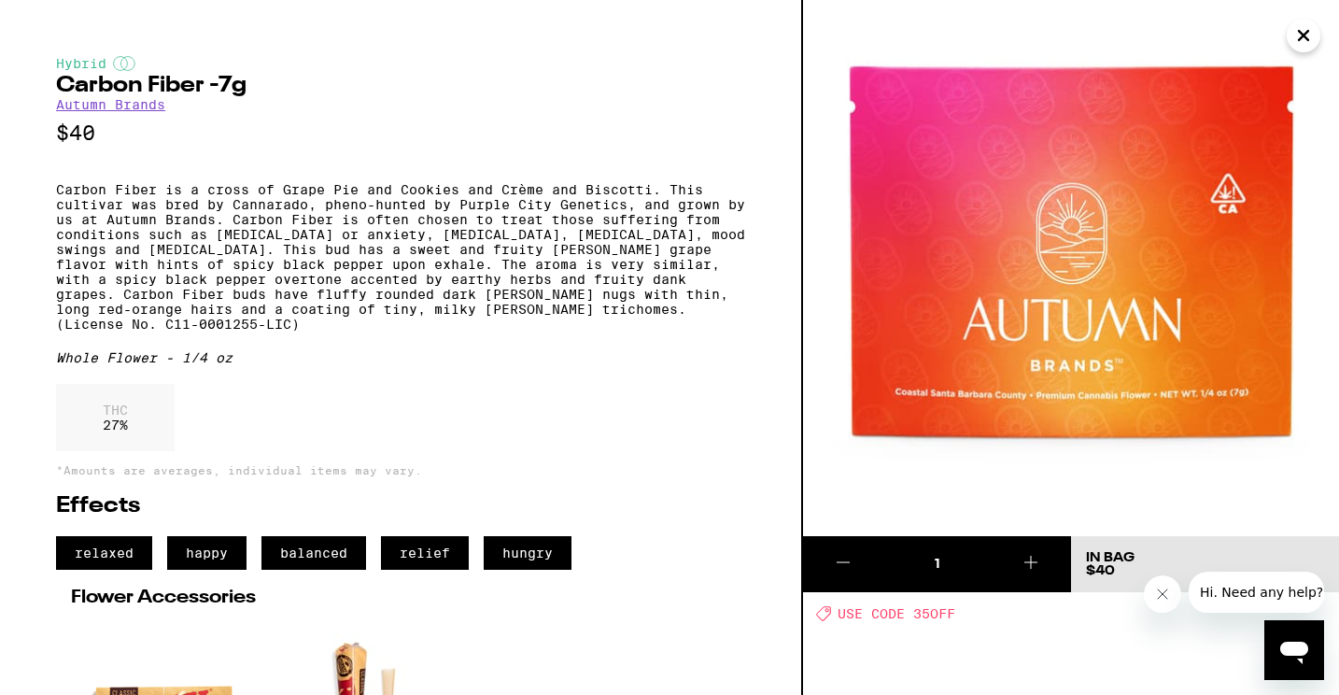
click at [1299, 35] on icon "Close" at bounding box center [1303, 35] width 22 height 28
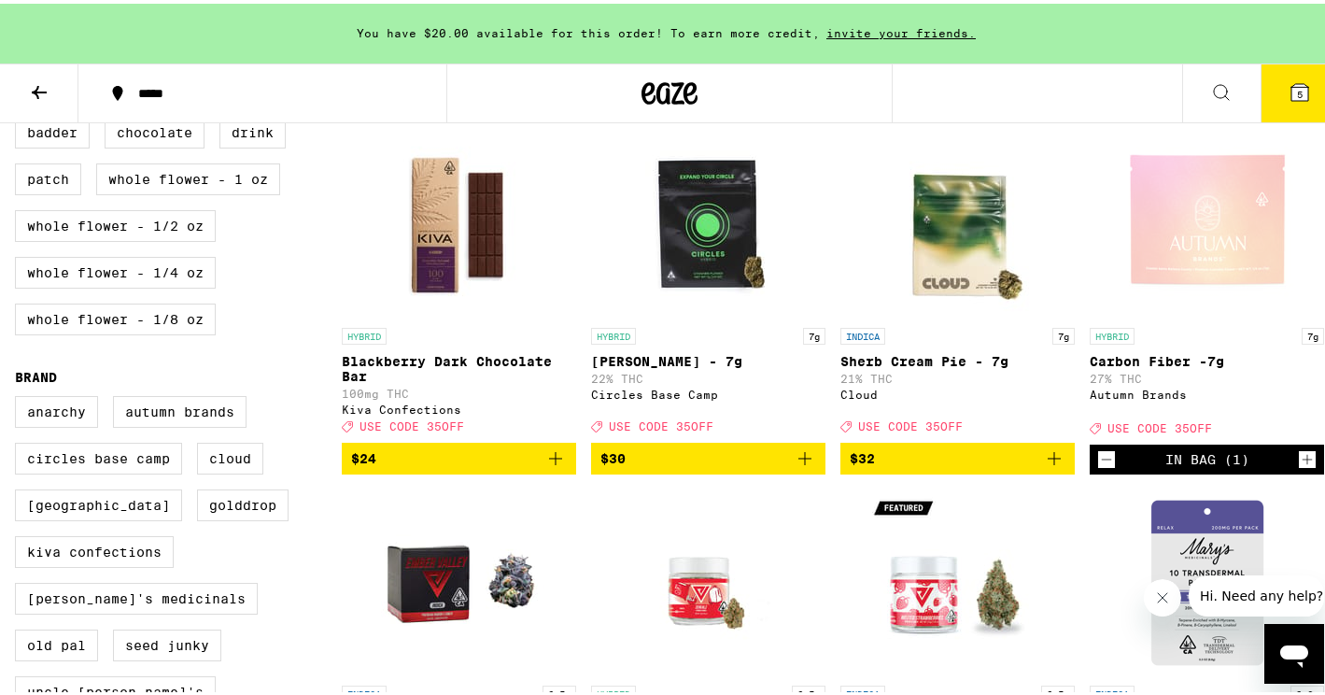
click at [1296, 91] on icon at bounding box center [1299, 88] width 22 height 22
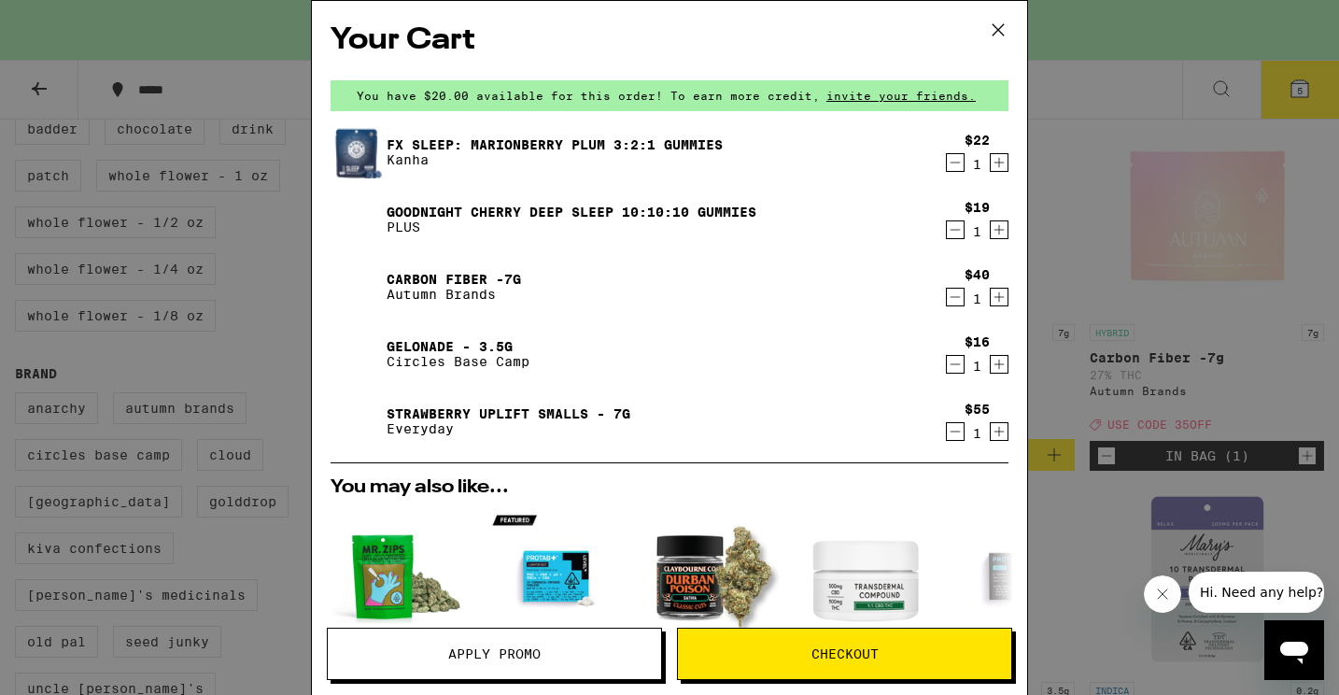
click at [947, 438] on icon "Decrement" at bounding box center [955, 431] width 17 height 22
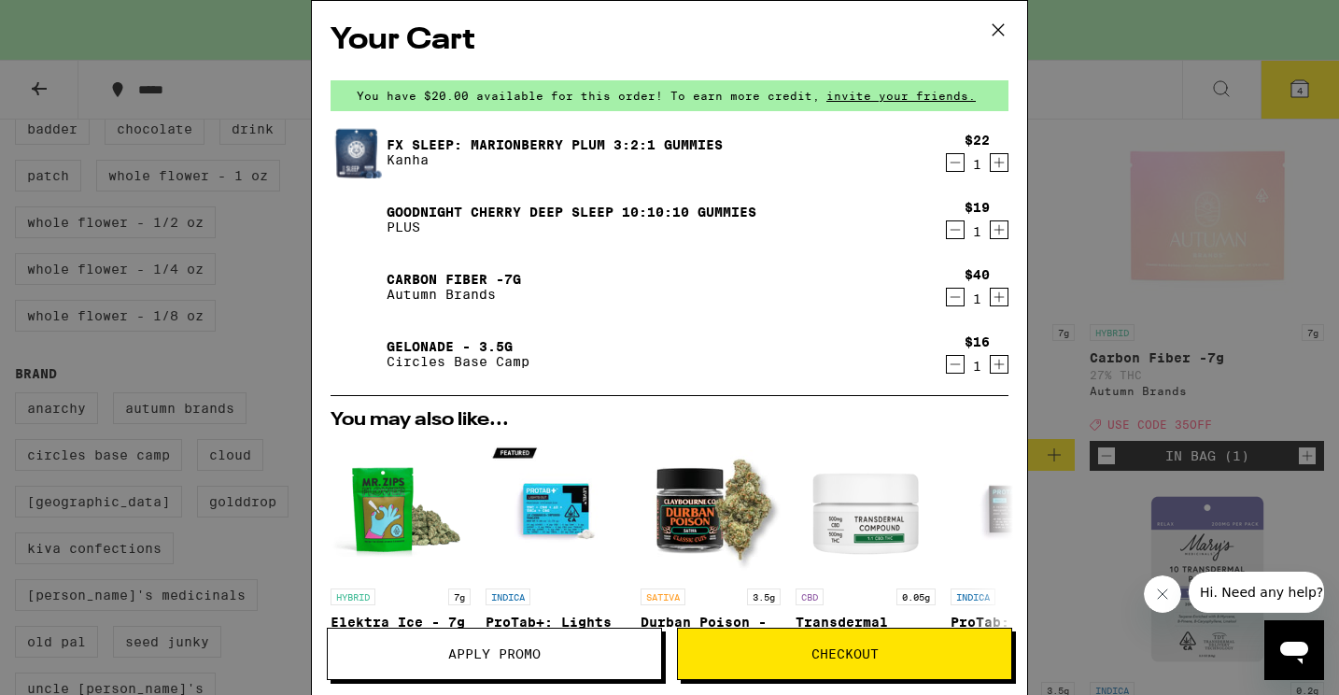
click at [584, 647] on span "Apply Promo" at bounding box center [494, 653] width 333 height 13
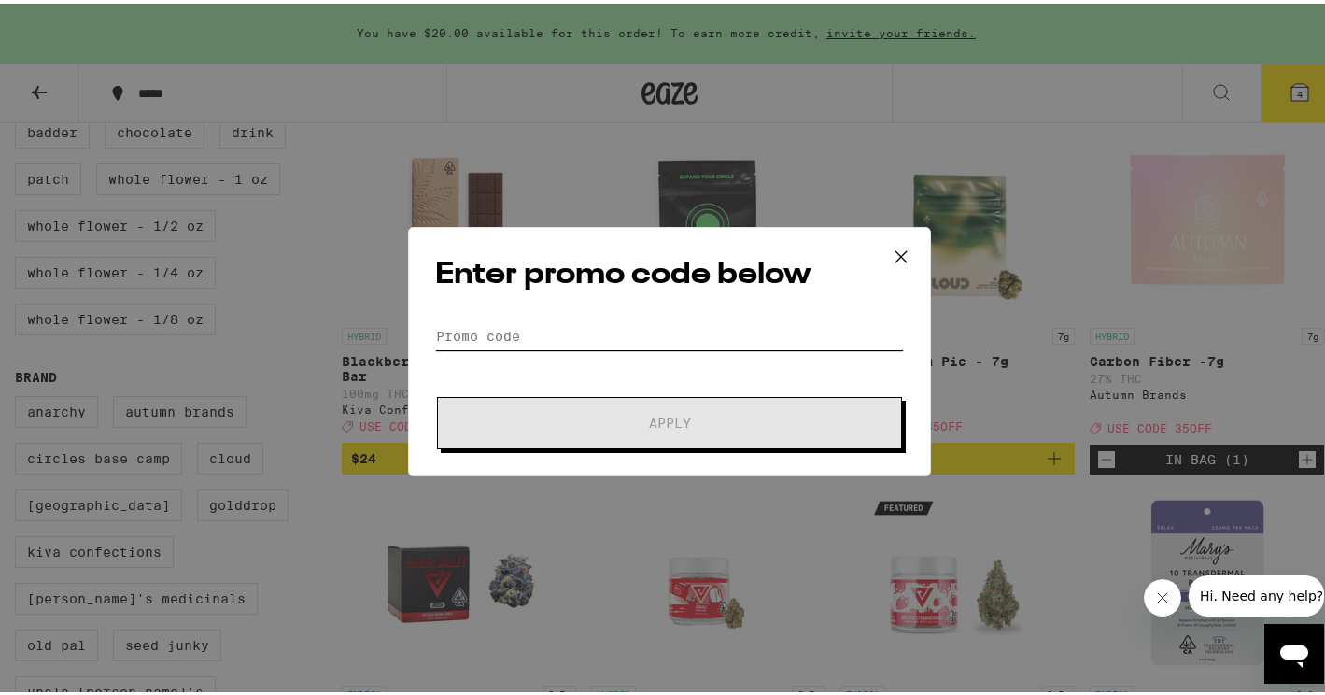
click at [517, 333] on input "Promo Code" at bounding box center [669, 332] width 469 height 28
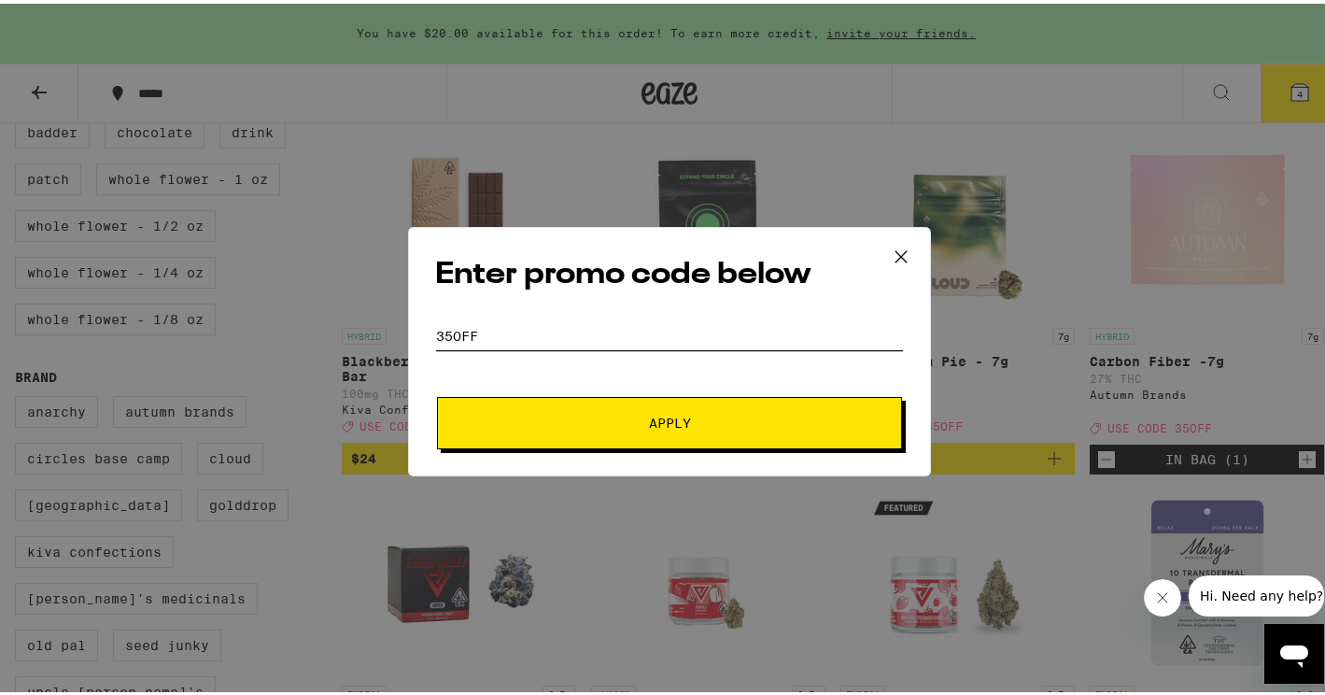
type input "35OFF"
click at [668, 433] on button "Apply" at bounding box center [669, 419] width 465 height 52
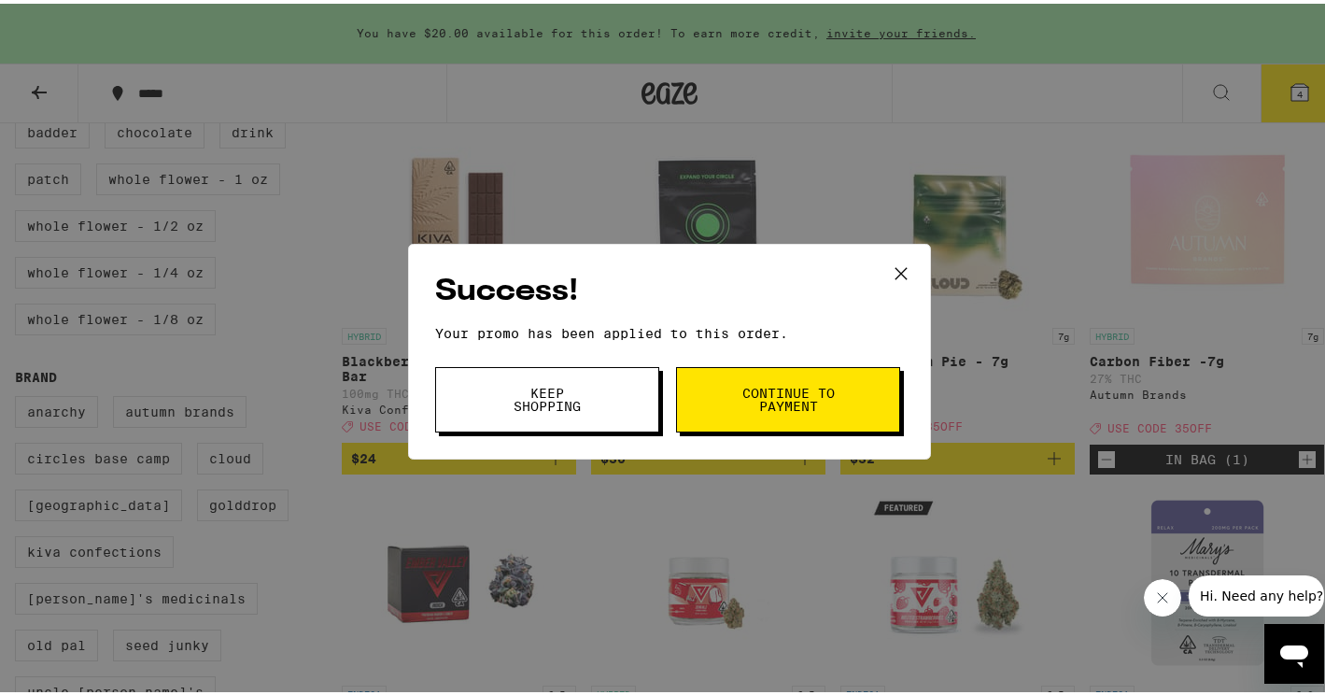
click at [762, 400] on span "Continue to payment" at bounding box center [787, 396] width 95 height 26
